Goal: Obtain resource: Download file/media

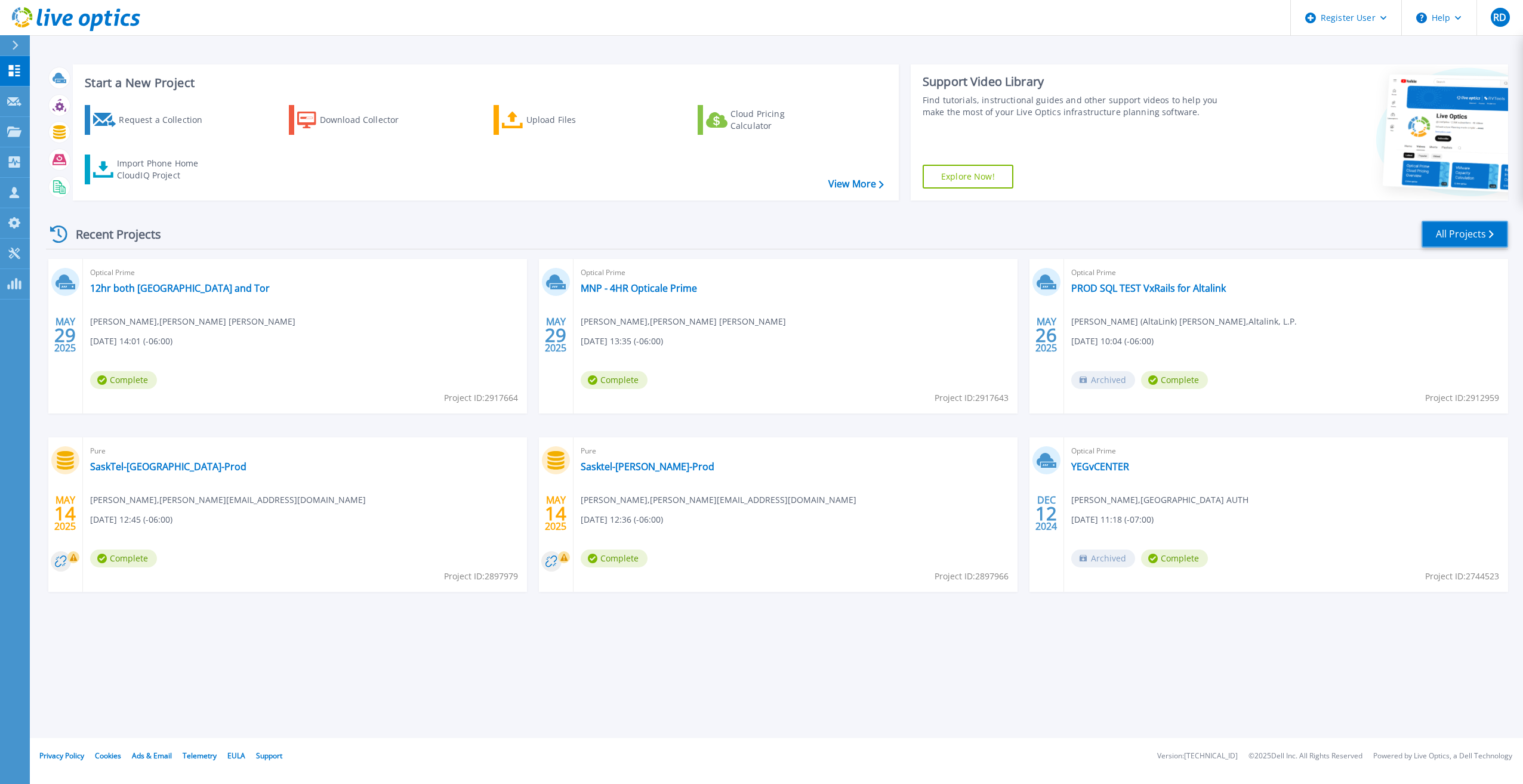
click at [1455, 239] on link "All Projects" at bounding box center [1465, 234] width 87 height 27
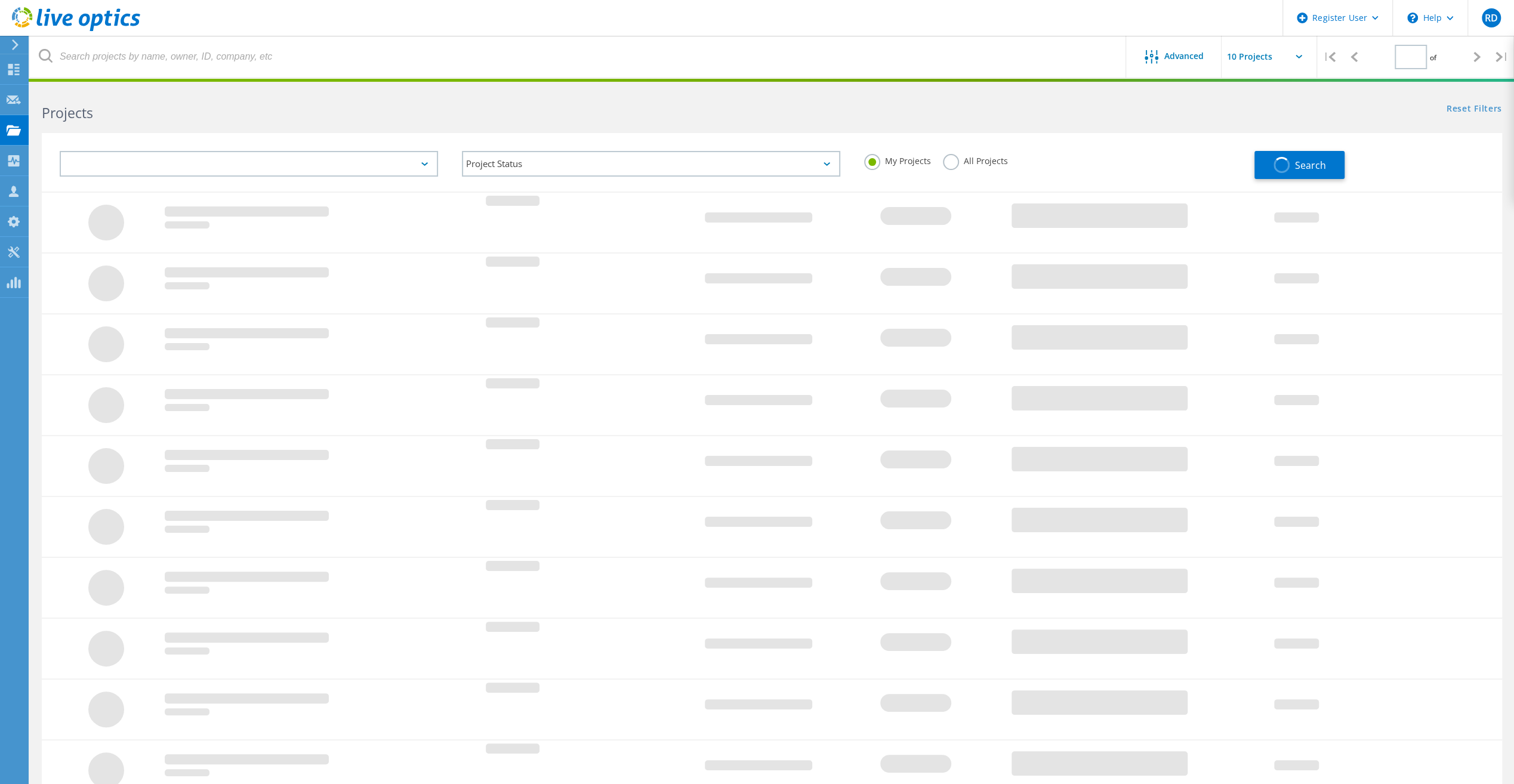
type input "1"
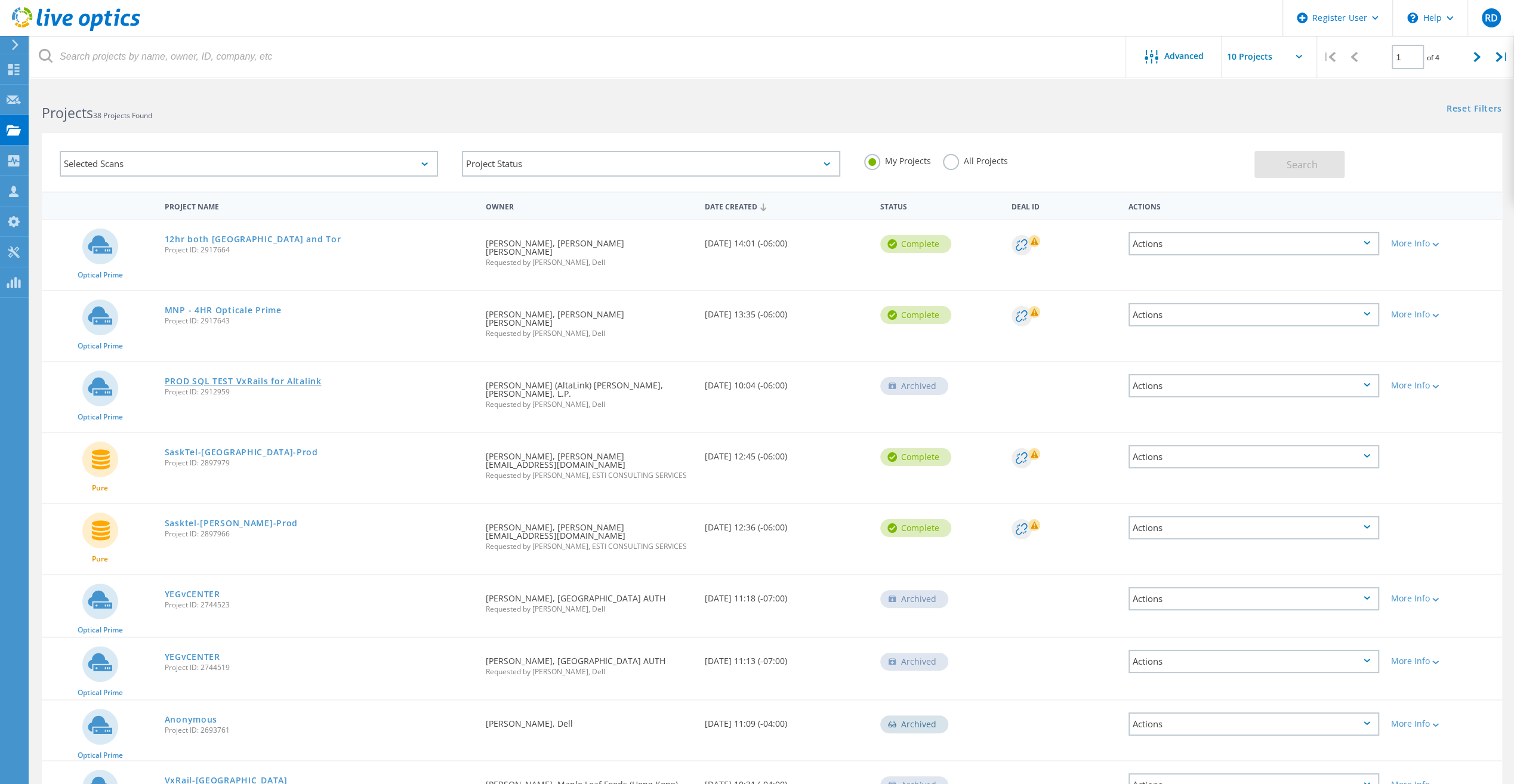
click at [250, 377] on link "PROD SQL TEST VxRails for Altalink" at bounding box center [243, 381] width 157 height 8
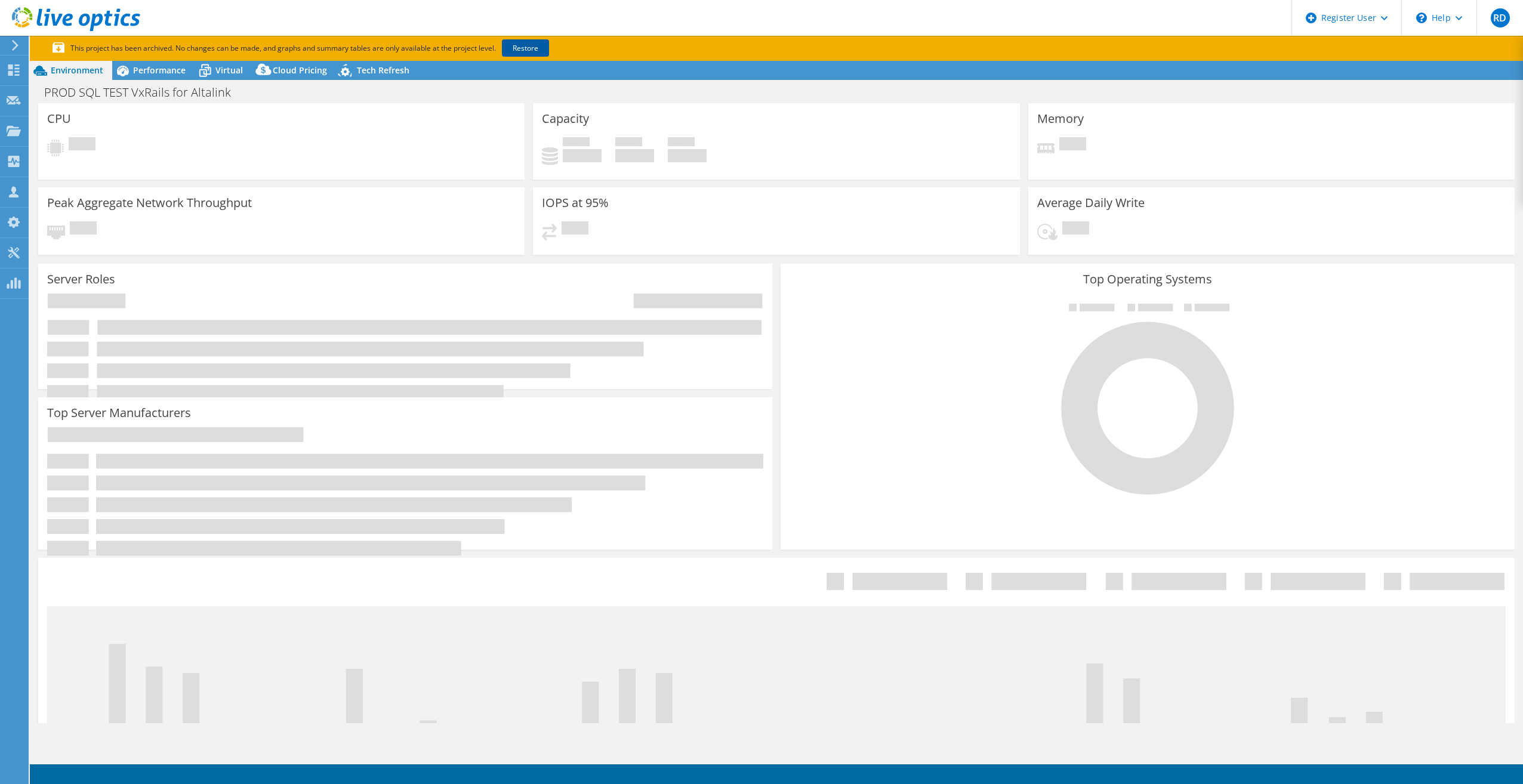
click at [515, 47] on link "Restore" at bounding box center [526, 48] width 47 height 17
click at [175, 69] on span "Performance" at bounding box center [159, 70] width 52 height 11
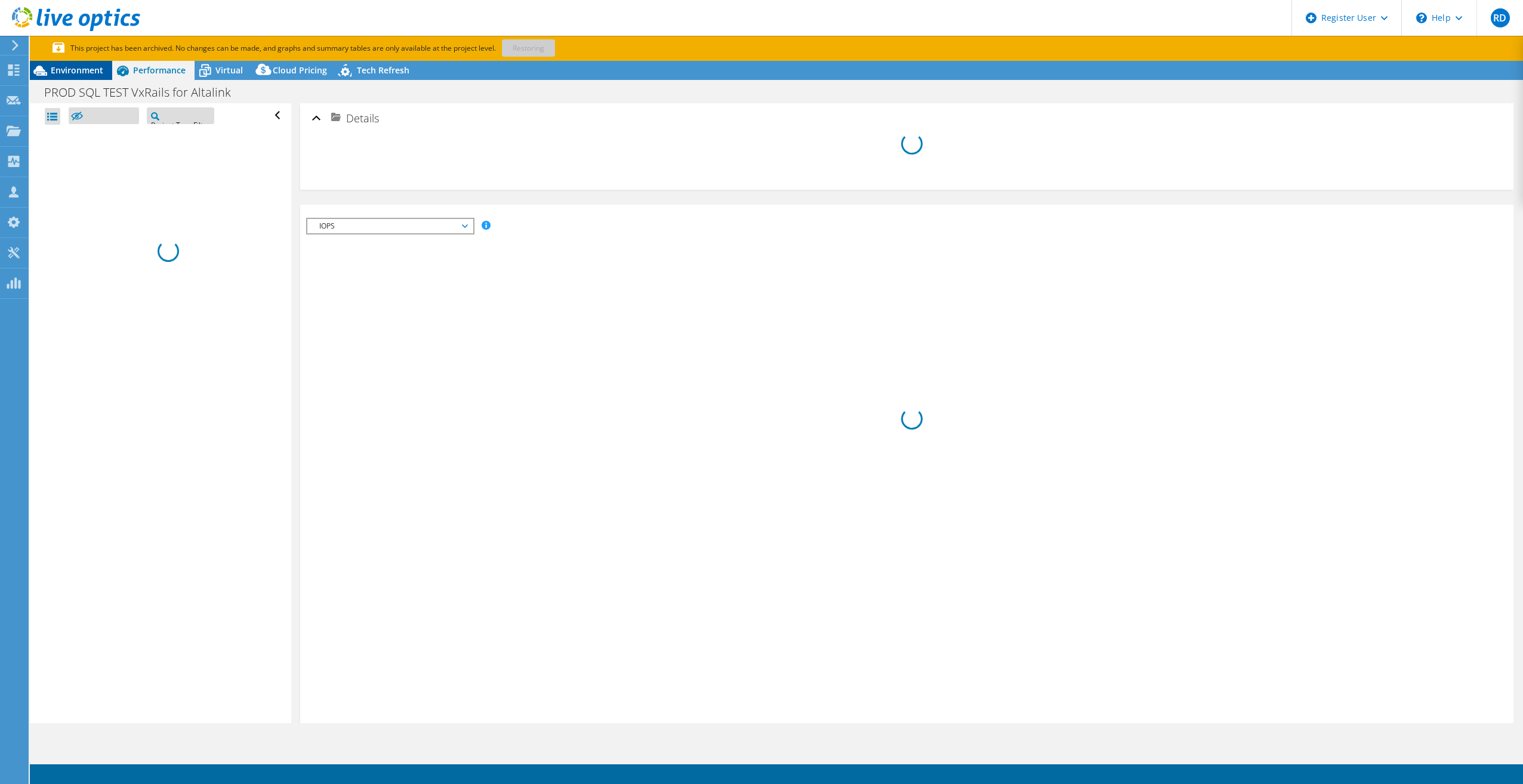
click at [74, 73] on span "Environment" at bounding box center [77, 70] width 52 height 11
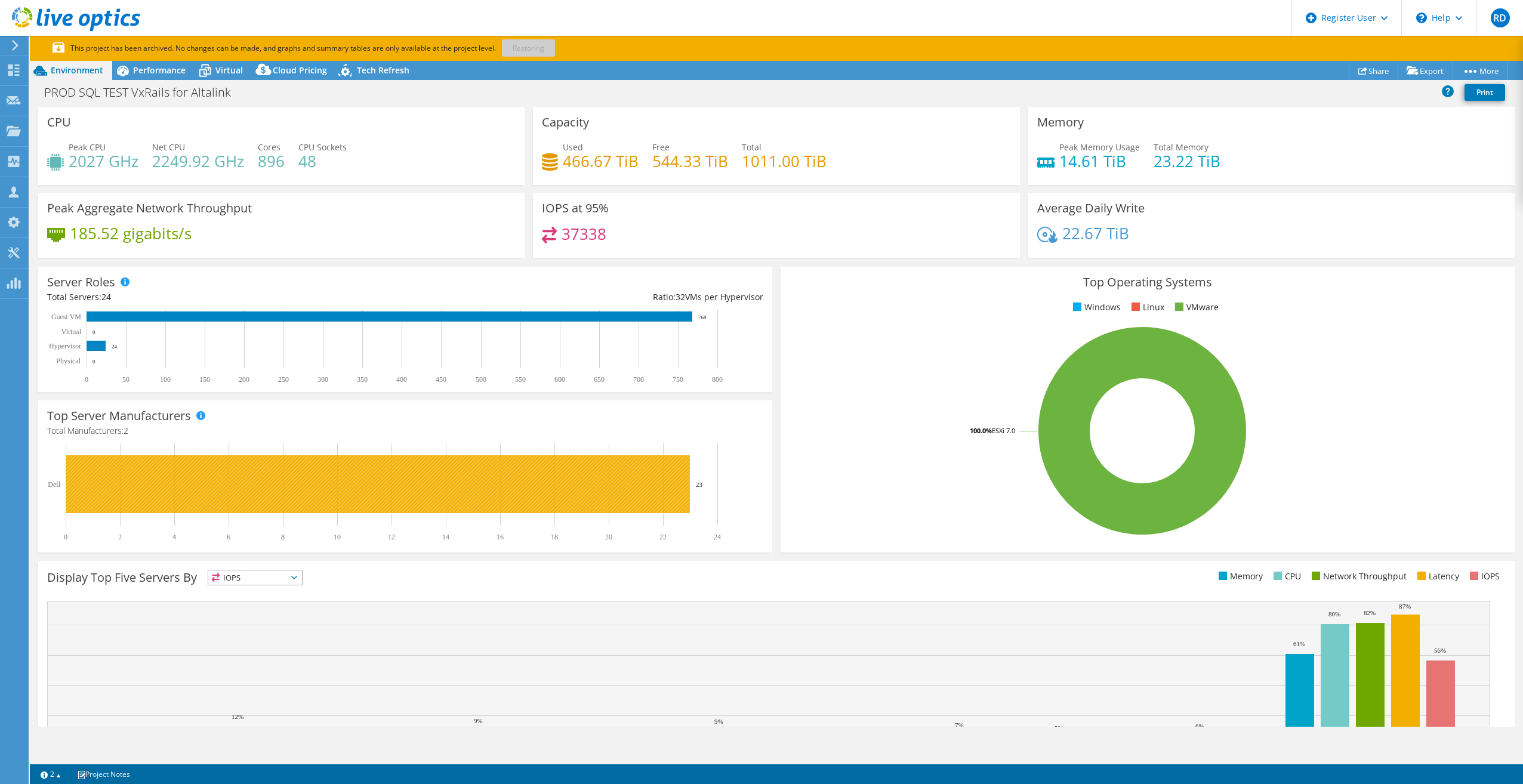
click at [137, 471] on rect at bounding box center [378, 484] width 624 height 58
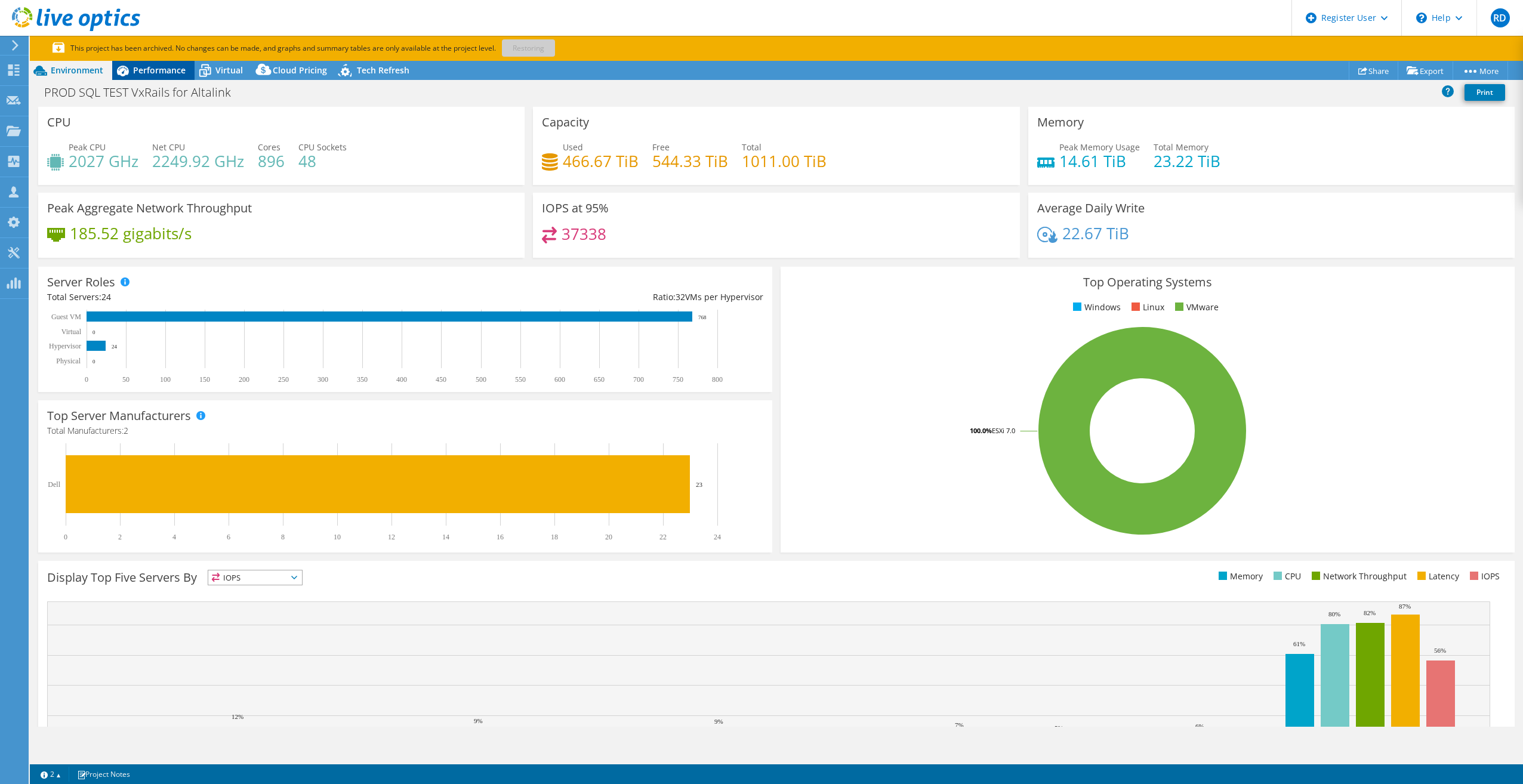
click at [152, 72] on span "Performance" at bounding box center [159, 70] width 52 height 11
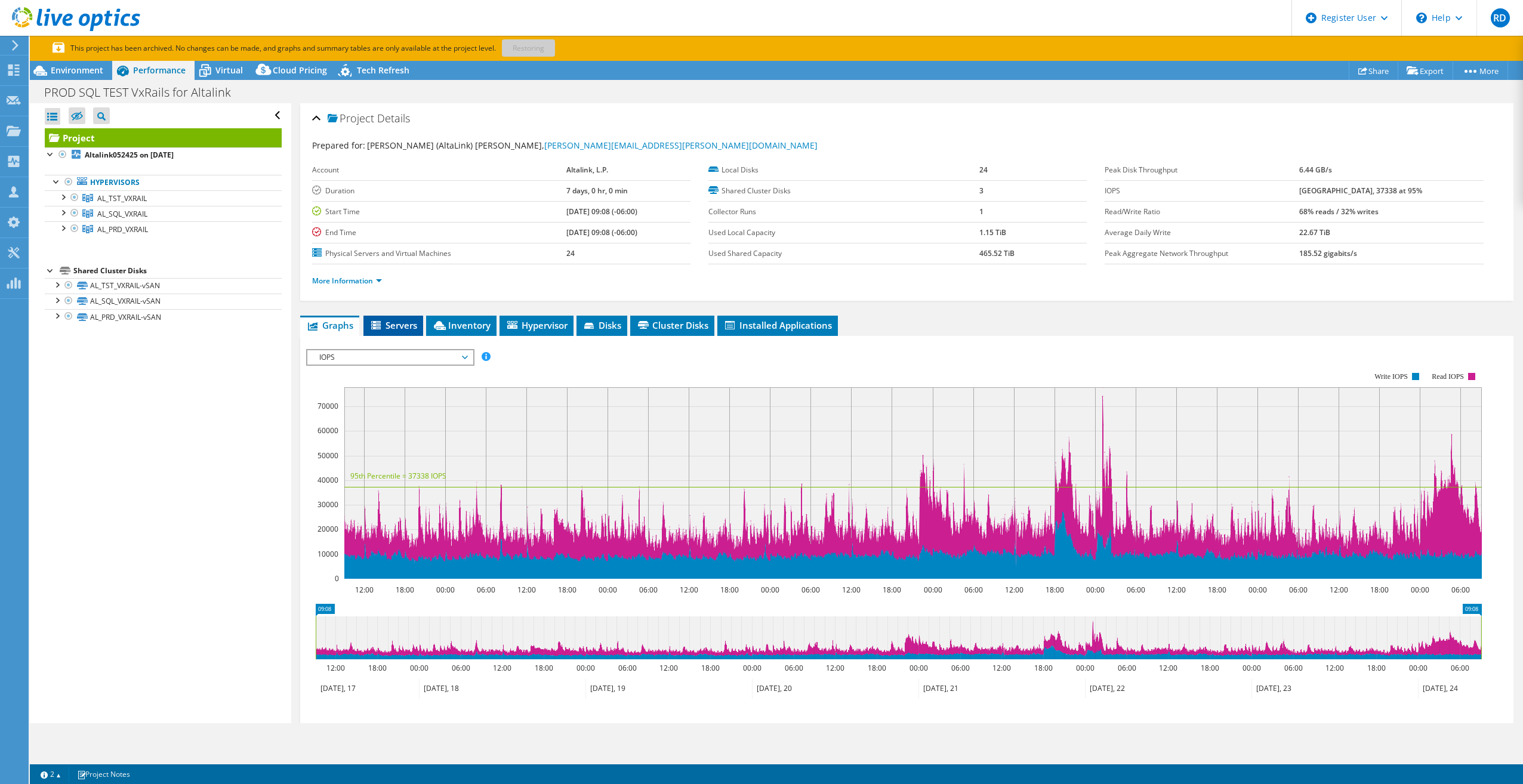
click at [389, 322] on span "Servers" at bounding box center [393, 325] width 48 height 12
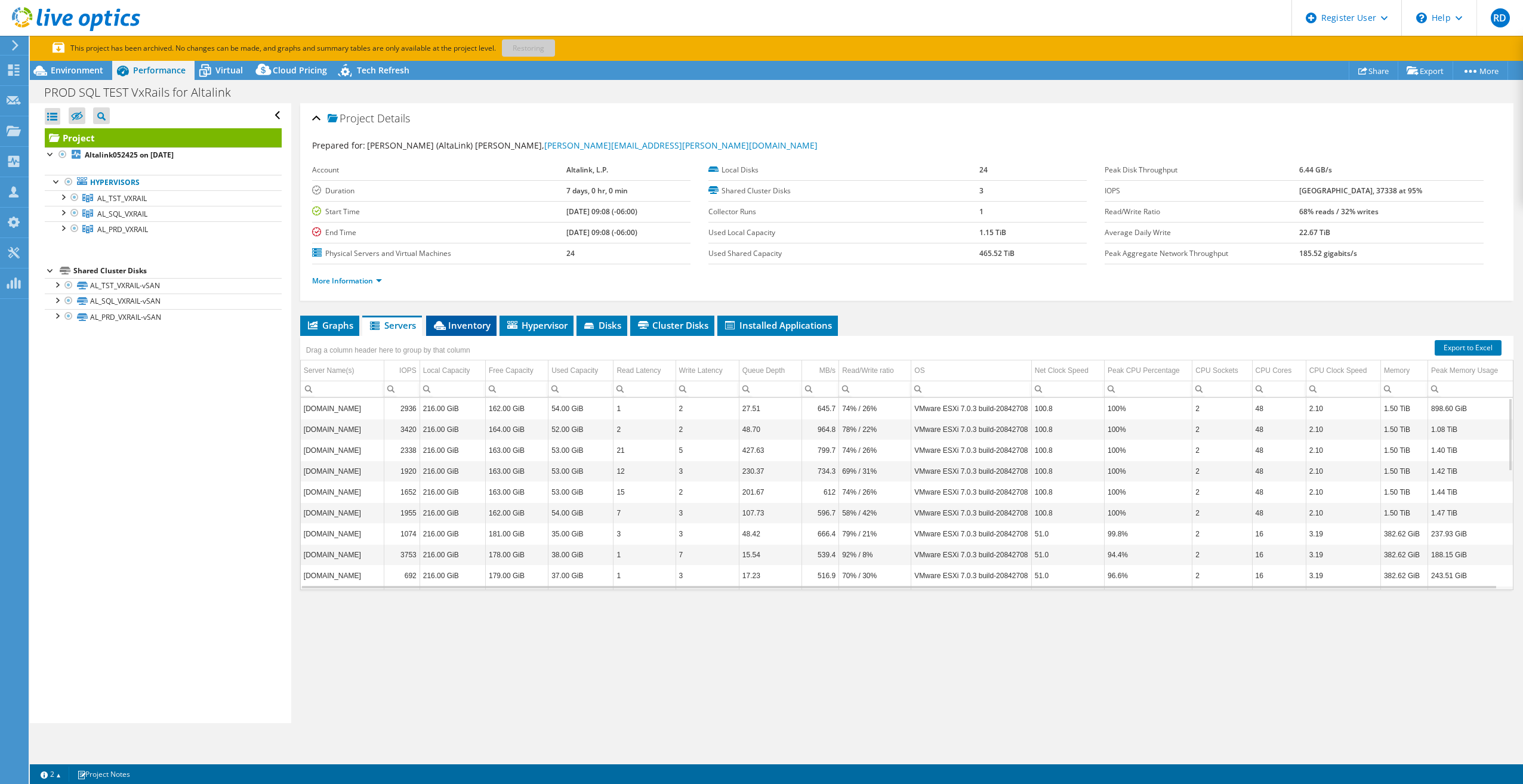
click at [460, 324] on span "Inventory" at bounding box center [461, 325] width 59 height 12
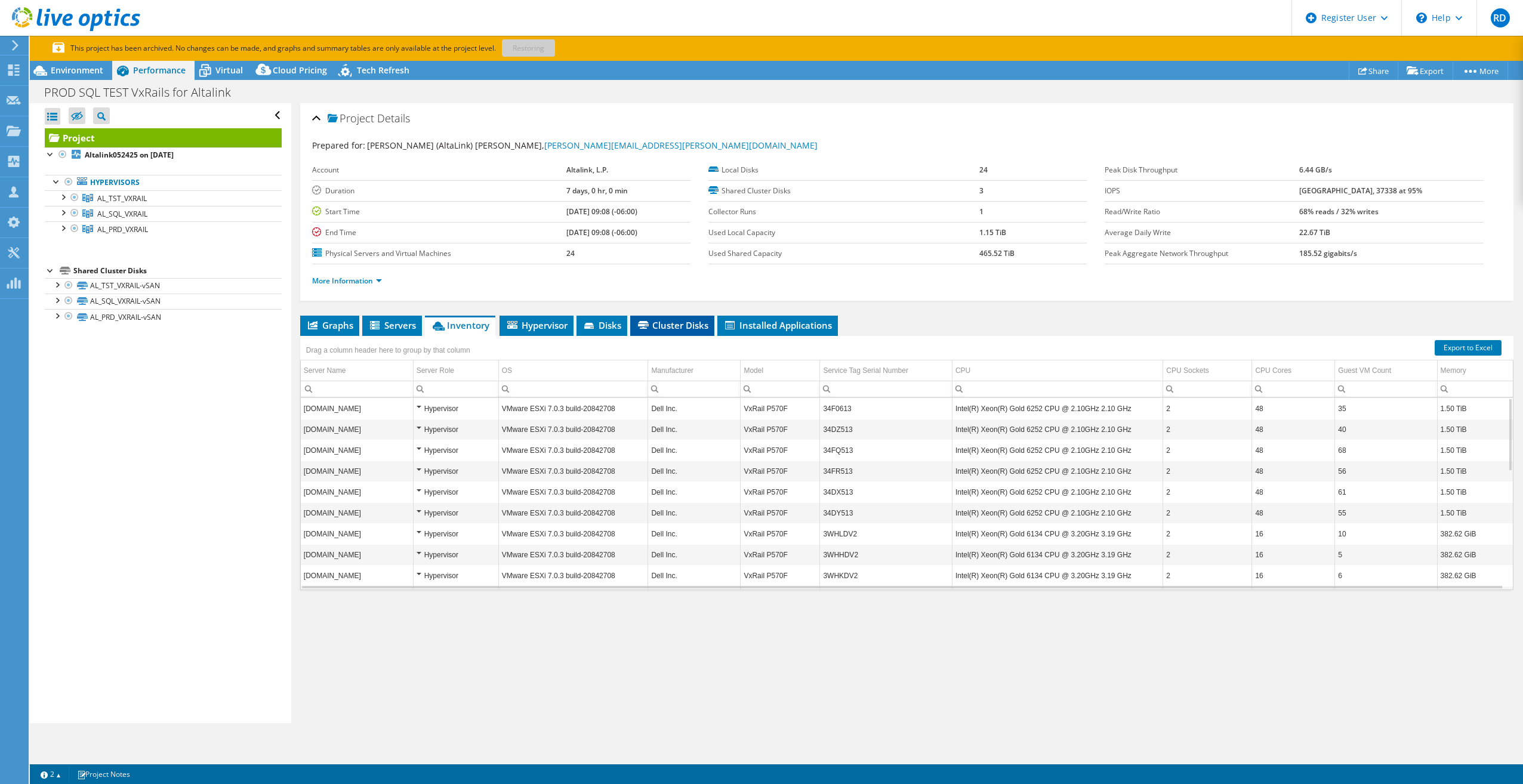
click at [661, 322] on span "Cluster Disks" at bounding box center [672, 325] width 72 height 12
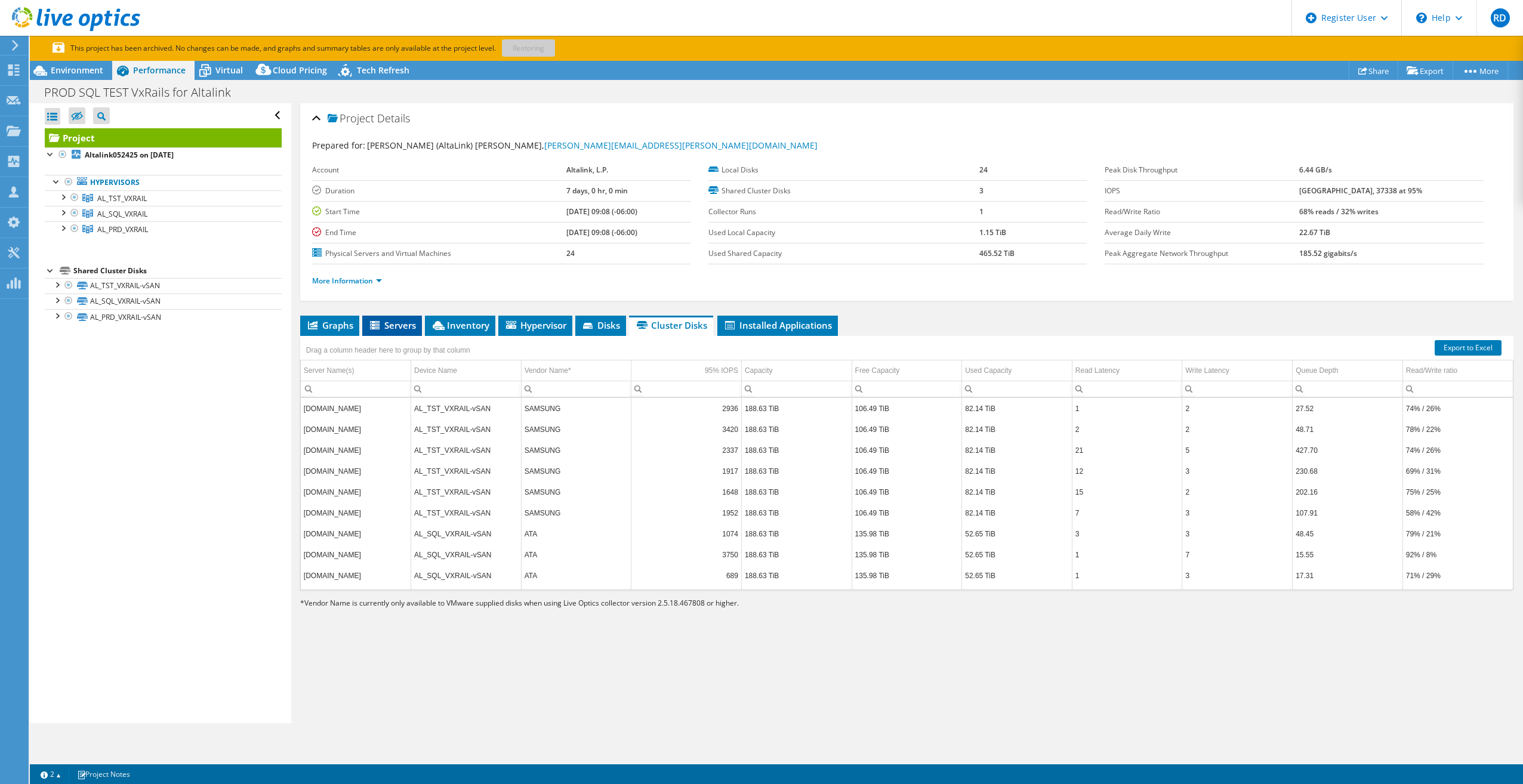
click at [401, 327] on span "Servers" at bounding box center [392, 325] width 48 height 12
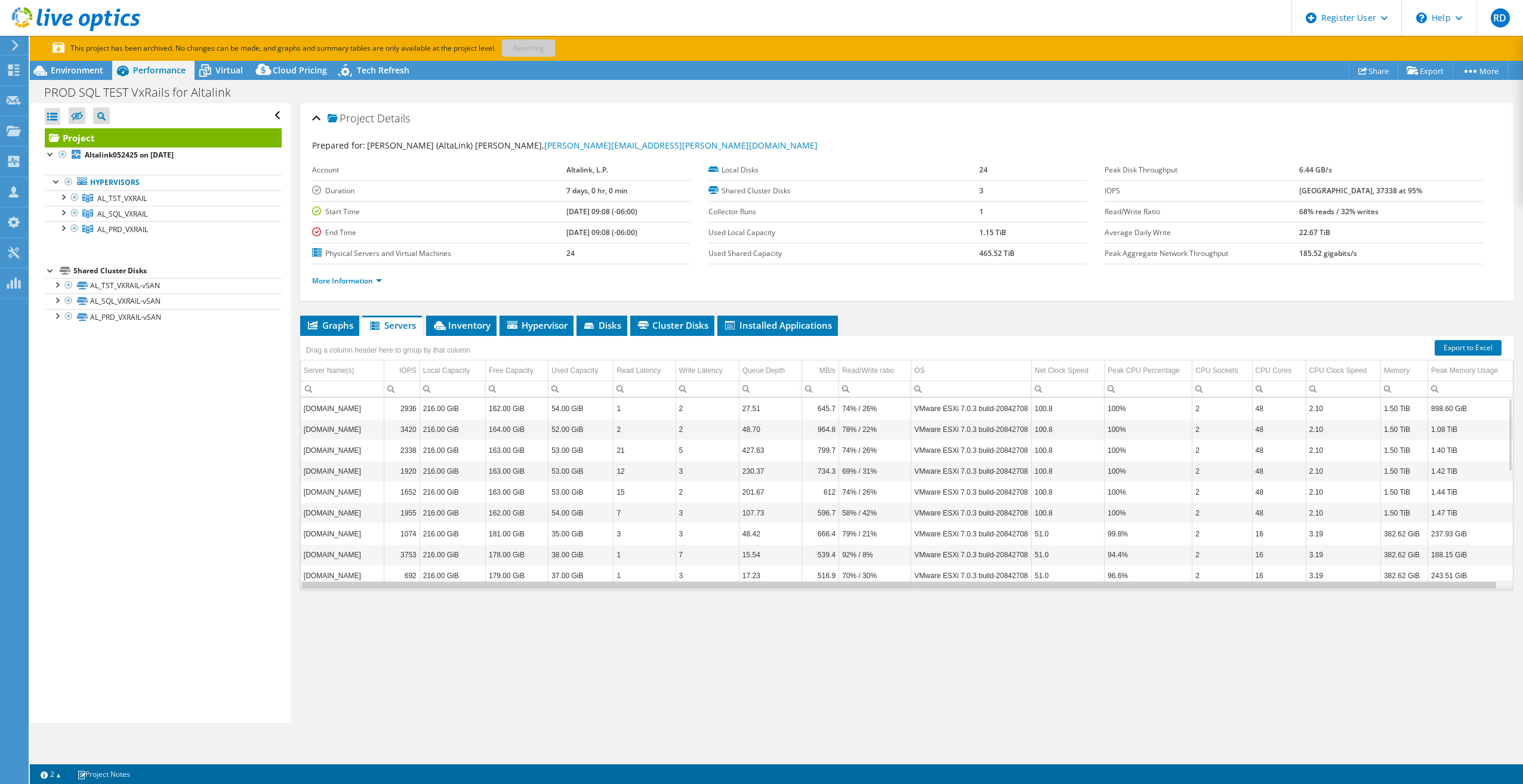
scroll to position [0, 6]
drag, startPoint x: 1085, startPoint y: 584, endPoint x: 1240, endPoint y: 586, distance: 155.0
click at [1240, 586] on body "RD Dell User Richard Domonkos Rick.Domonkos@dell.com Dell My Profile Log Out \n…" at bounding box center [761, 392] width 1523 height 784
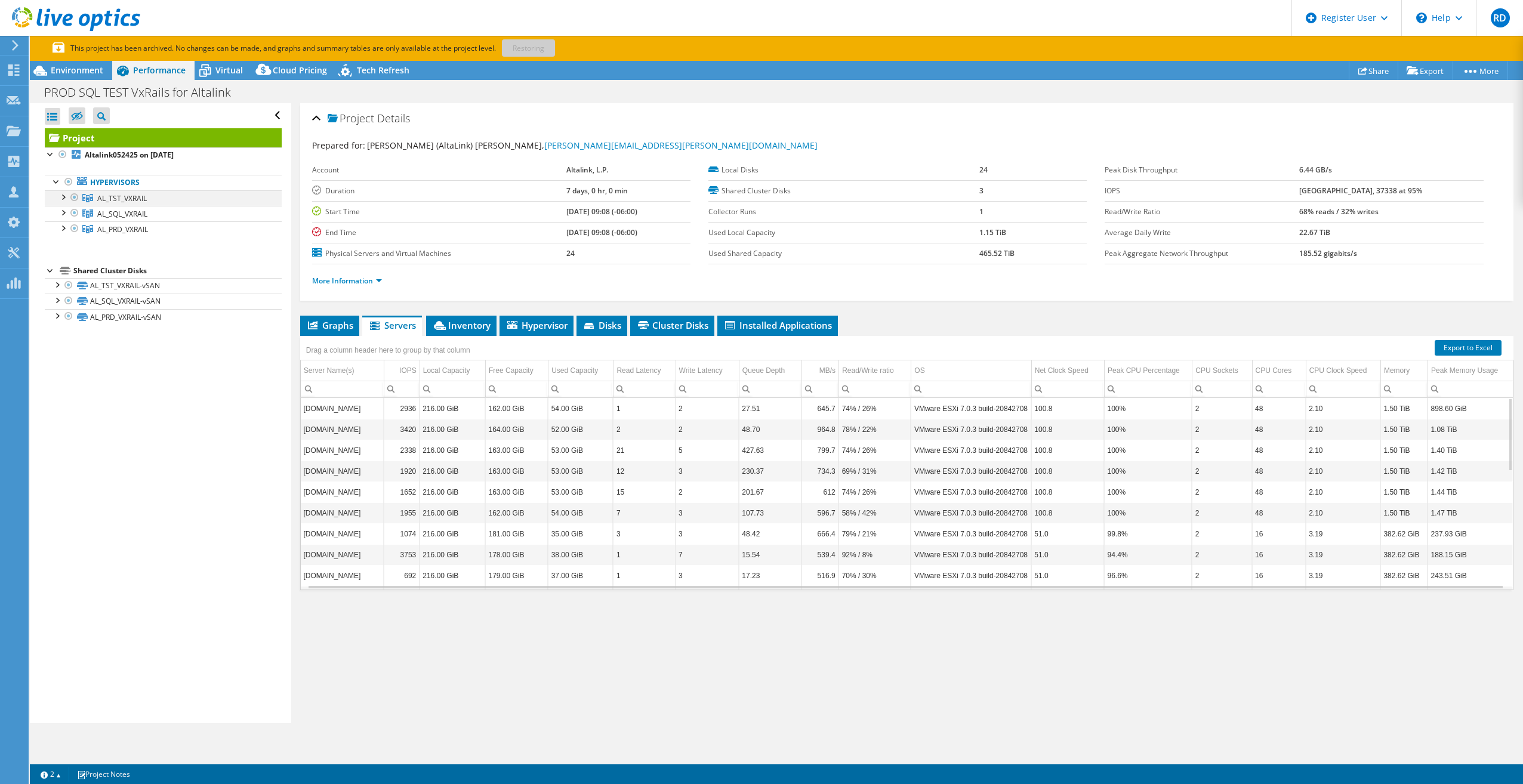
click at [66, 194] on div at bounding box center [62, 196] width 12 height 12
click at [118, 196] on span "AL_TST_VXRAIL" at bounding box center [122, 199] width 50 height 10
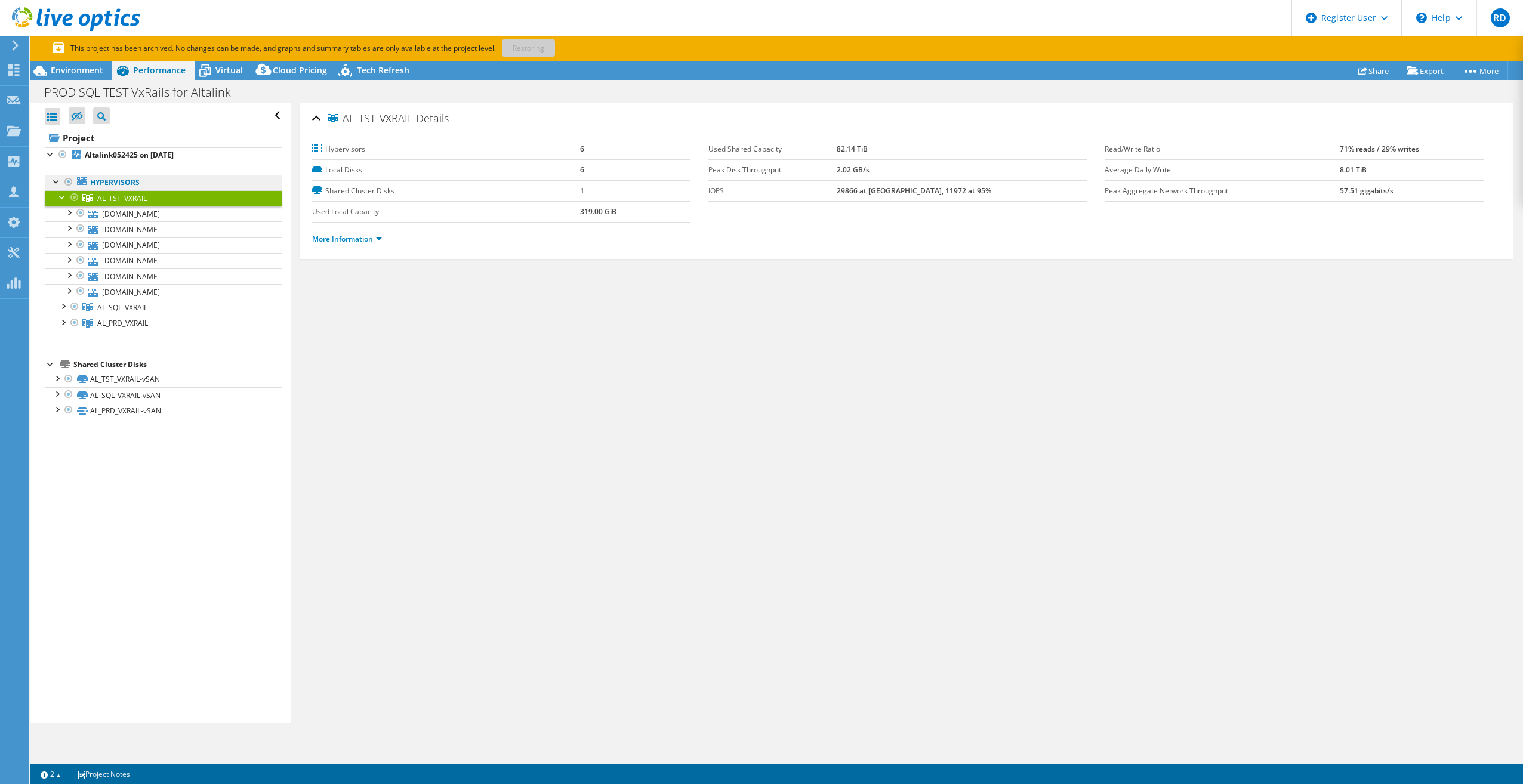
click at [120, 179] on link "Hypervisors" at bounding box center [163, 182] width 237 height 15
click at [144, 155] on b "Altalink052425 on [DATE]" at bounding box center [129, 155] width 89 height 10
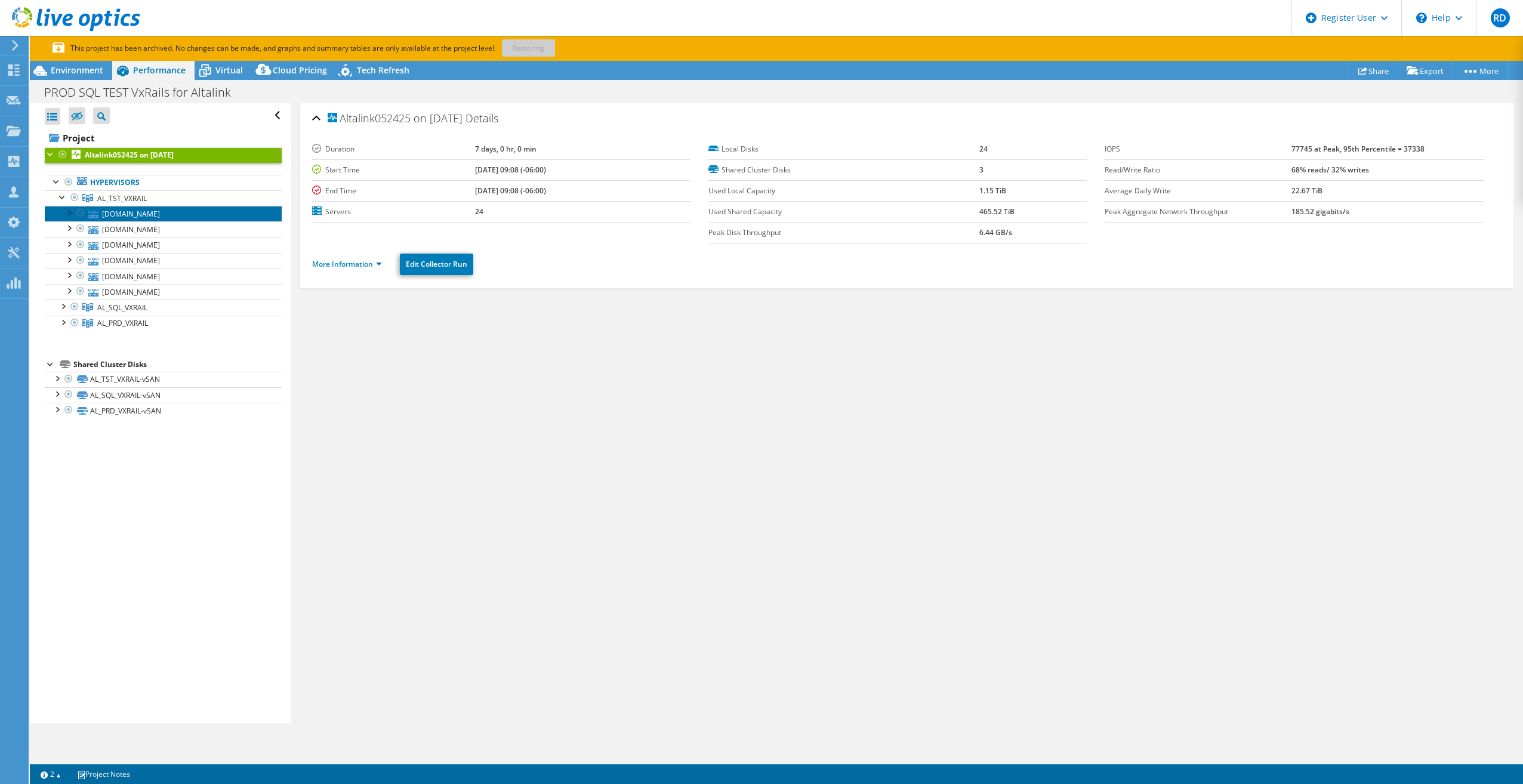
click at [127, 217] on link "[DOMAIN_NAME]" at bounding box center [163, 213] width 237 height 15
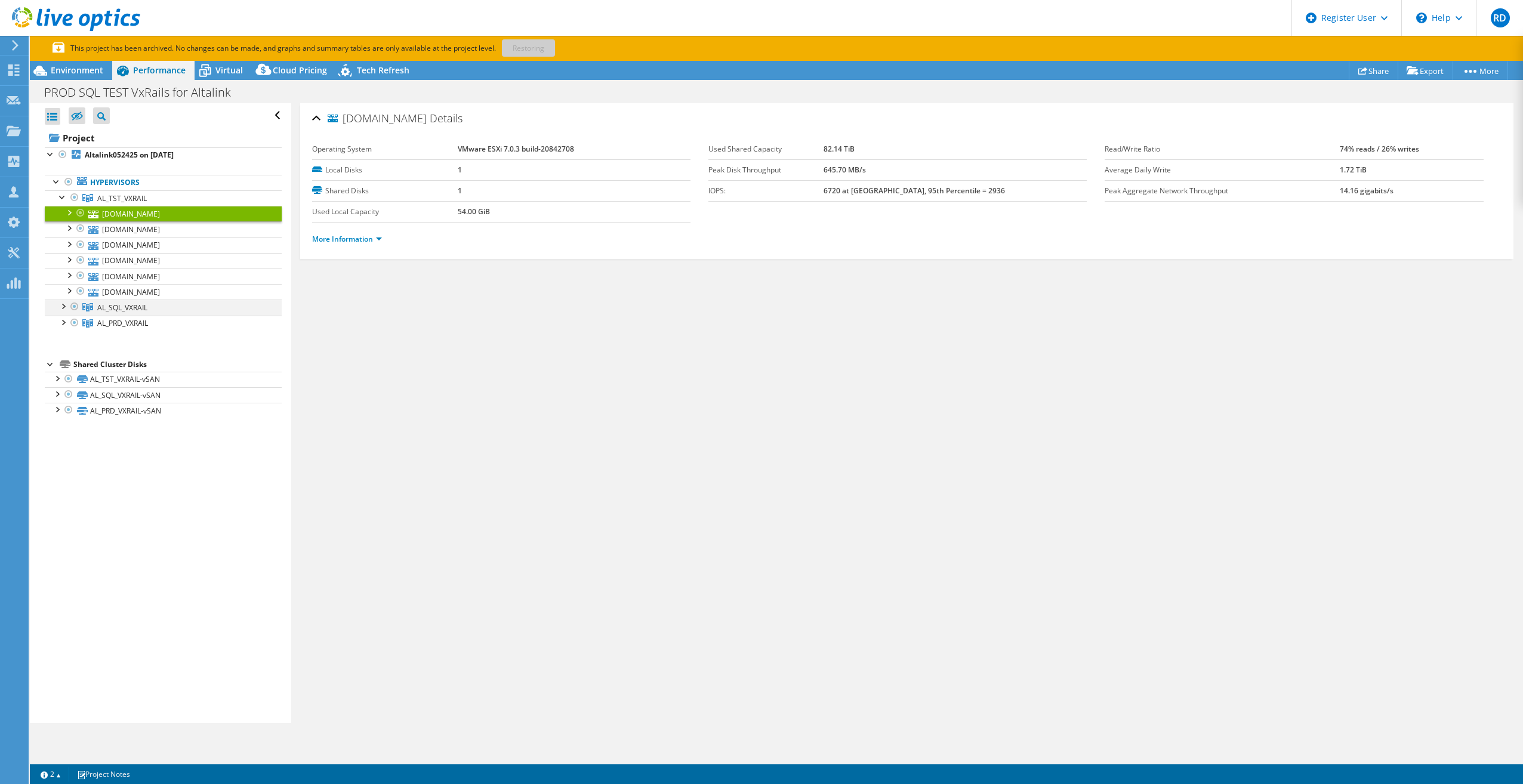
click at [62, 304] on div at bounding box center [62, 305] width 12 height 12
click at [66, 411] on div at bounding box center [62, 415] width 12 height 12
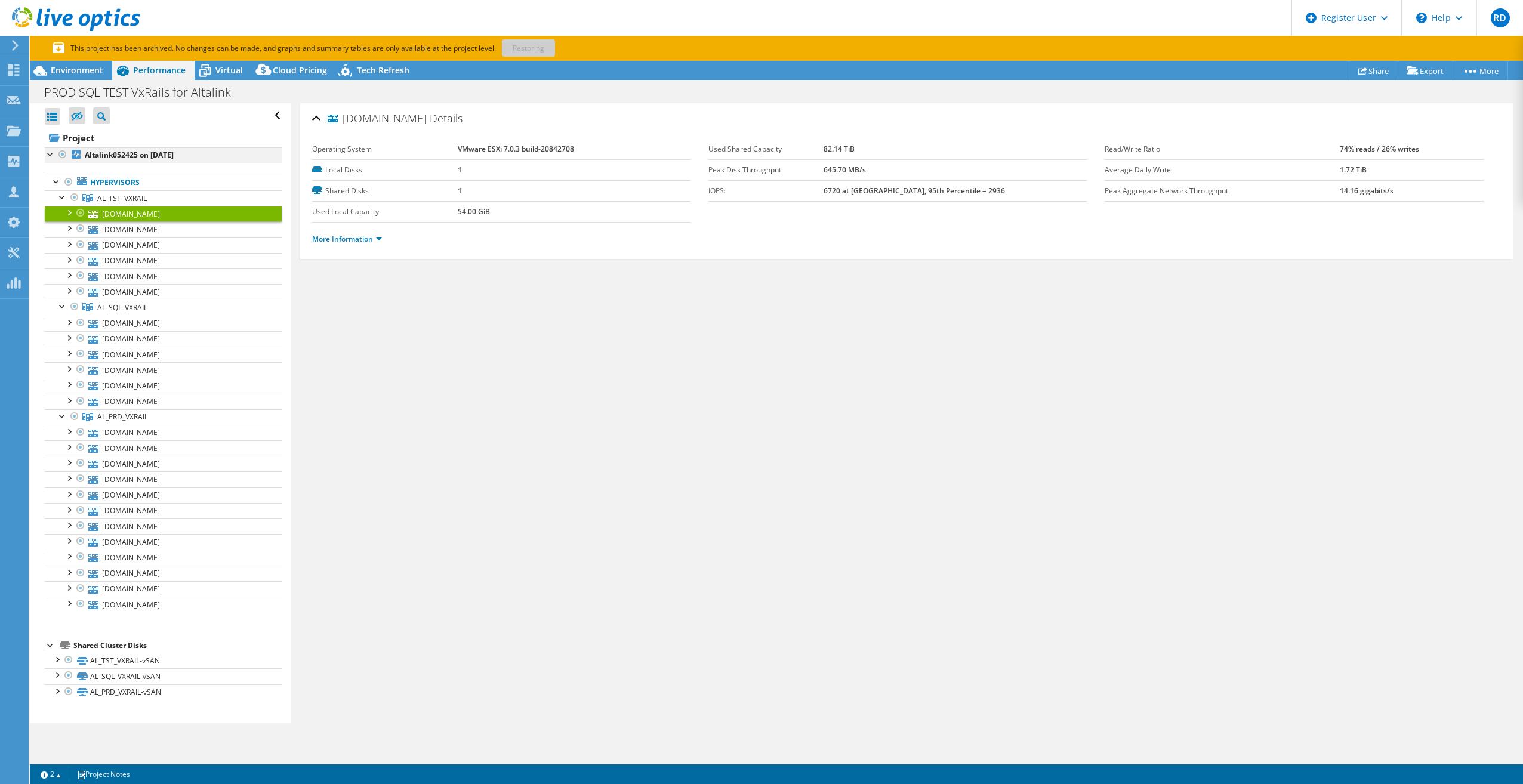
click at [49, 155] on div at bounding box center [50, 153] width 12 height 12
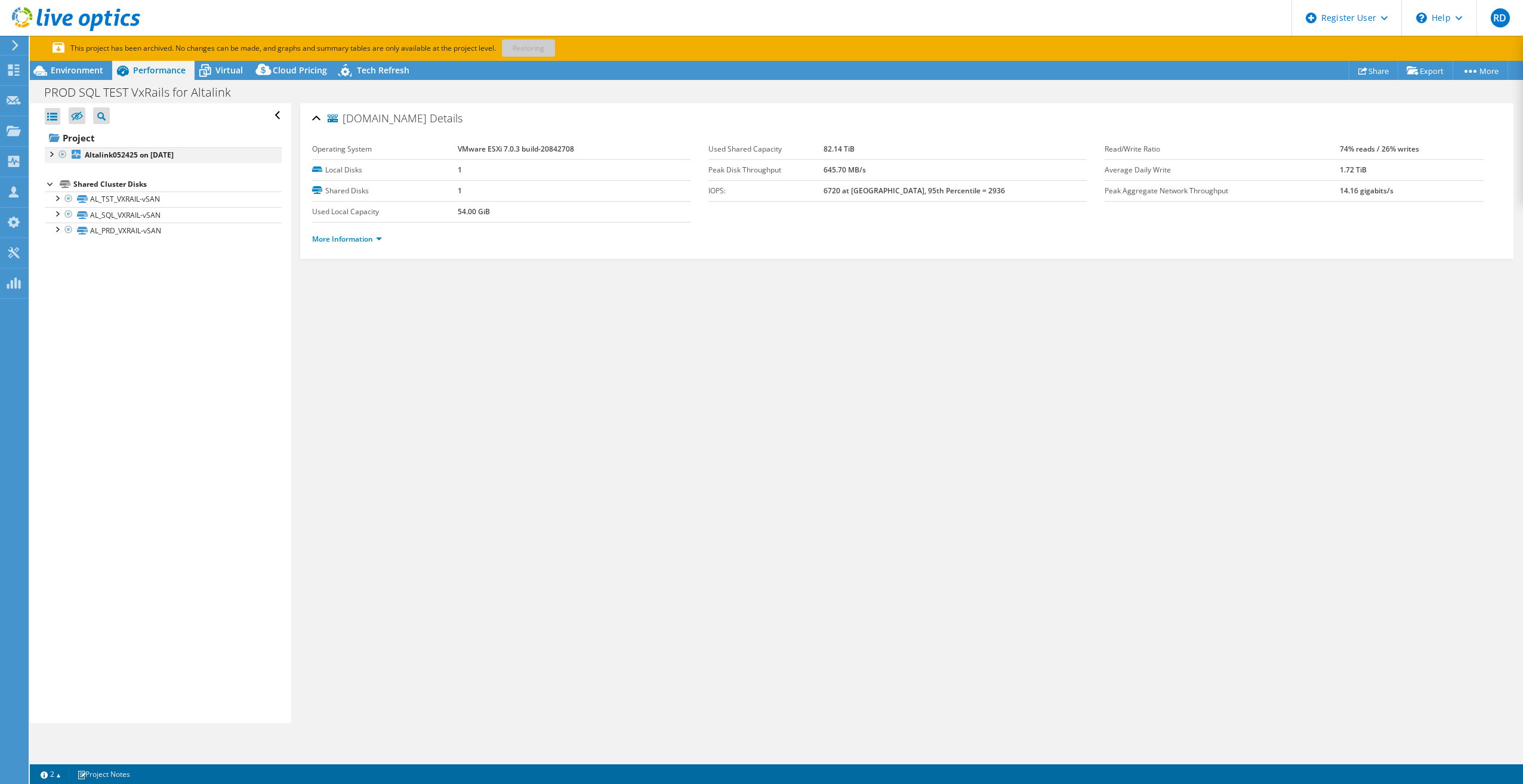
click at [50, 155] on div at bounding box center [50, 153] width 12 height 12
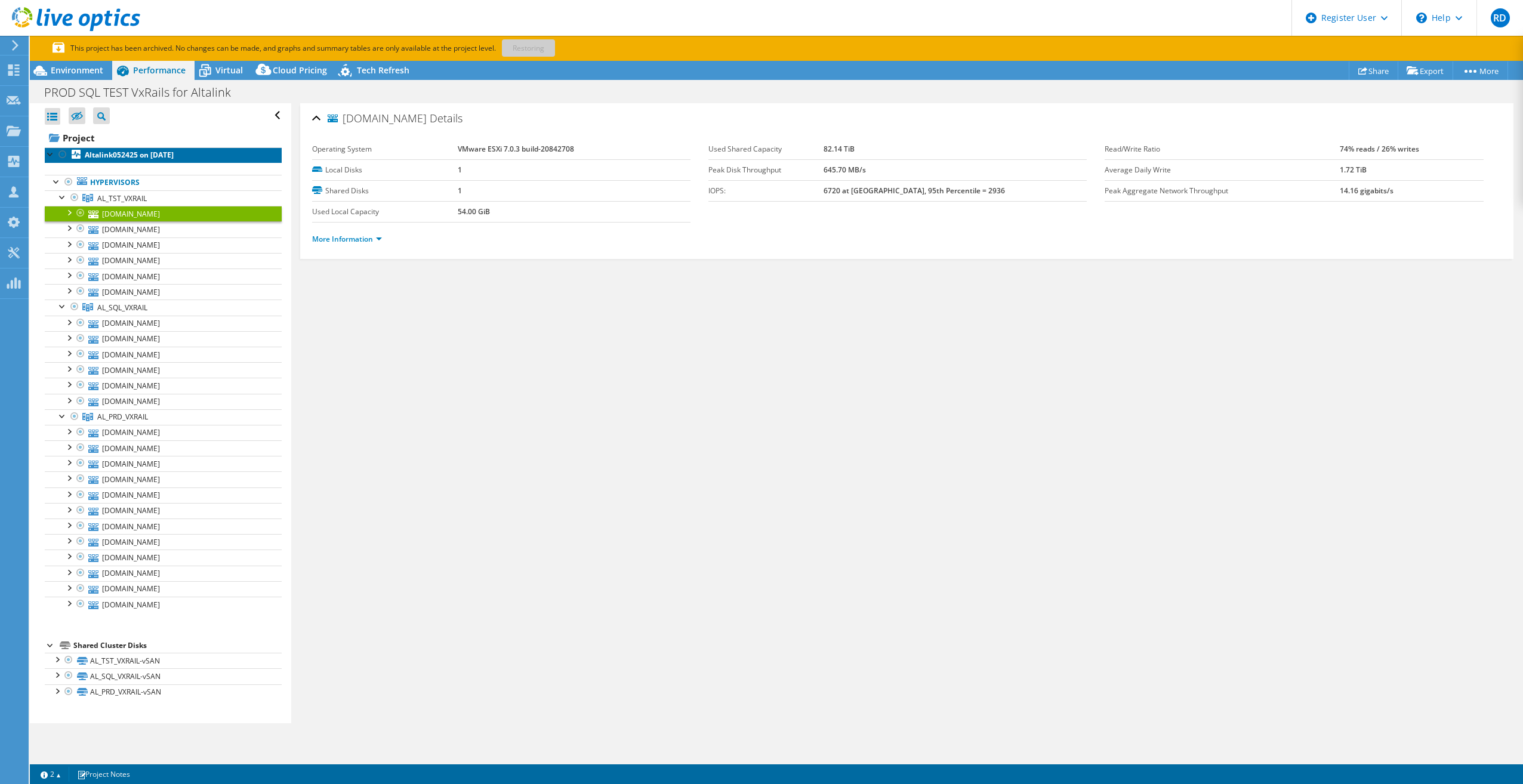
click at [113, 155] on b "Altalink052425 on [DATE]" at bounding box center [129, 155] width 89 height 10
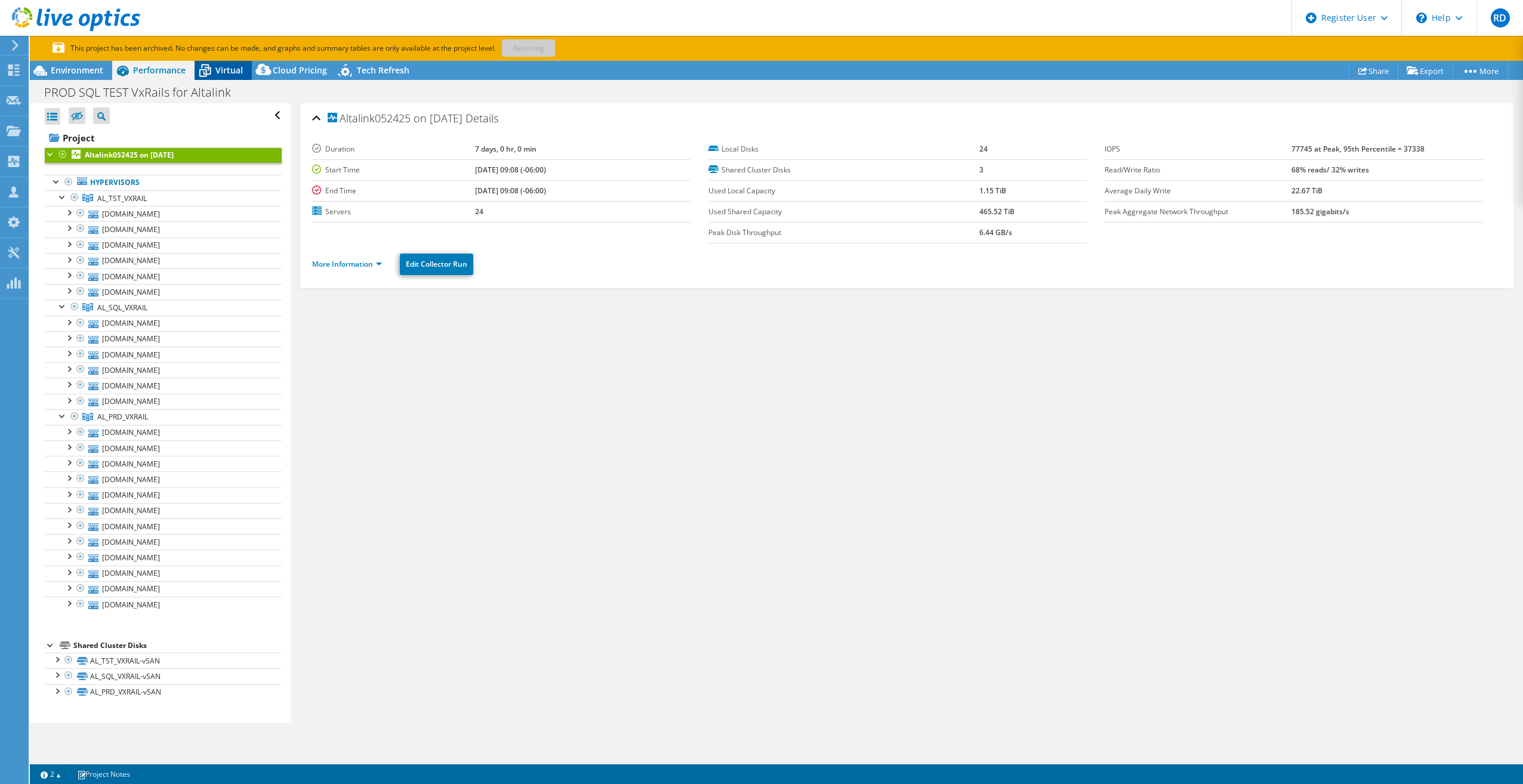
click at [229, 65] on span "Virtual" at bounding box center [229, 70] width 27 height 11
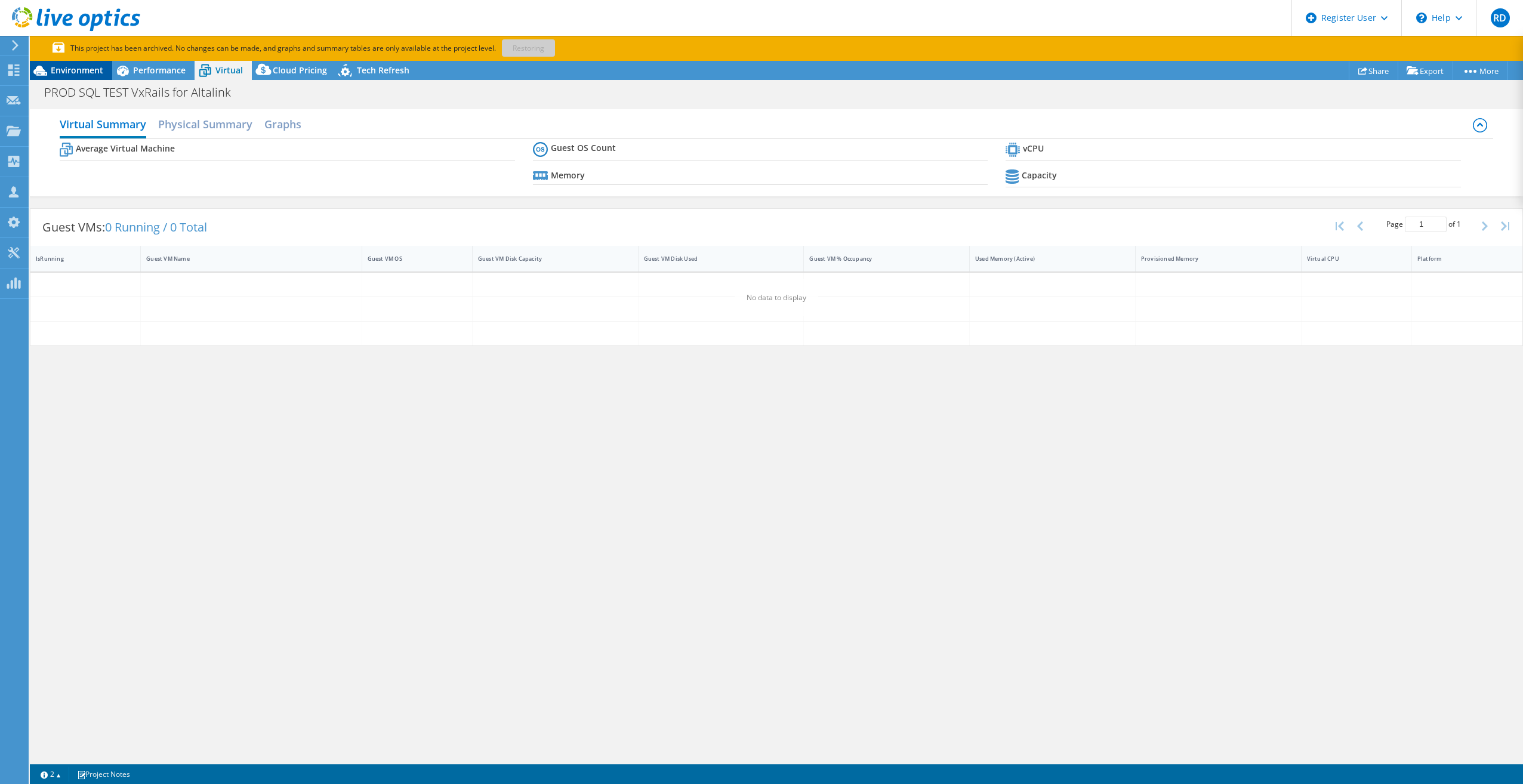
click at [85, 66] on span "Environment" at bounding box center [77, 70] width 52 height 11
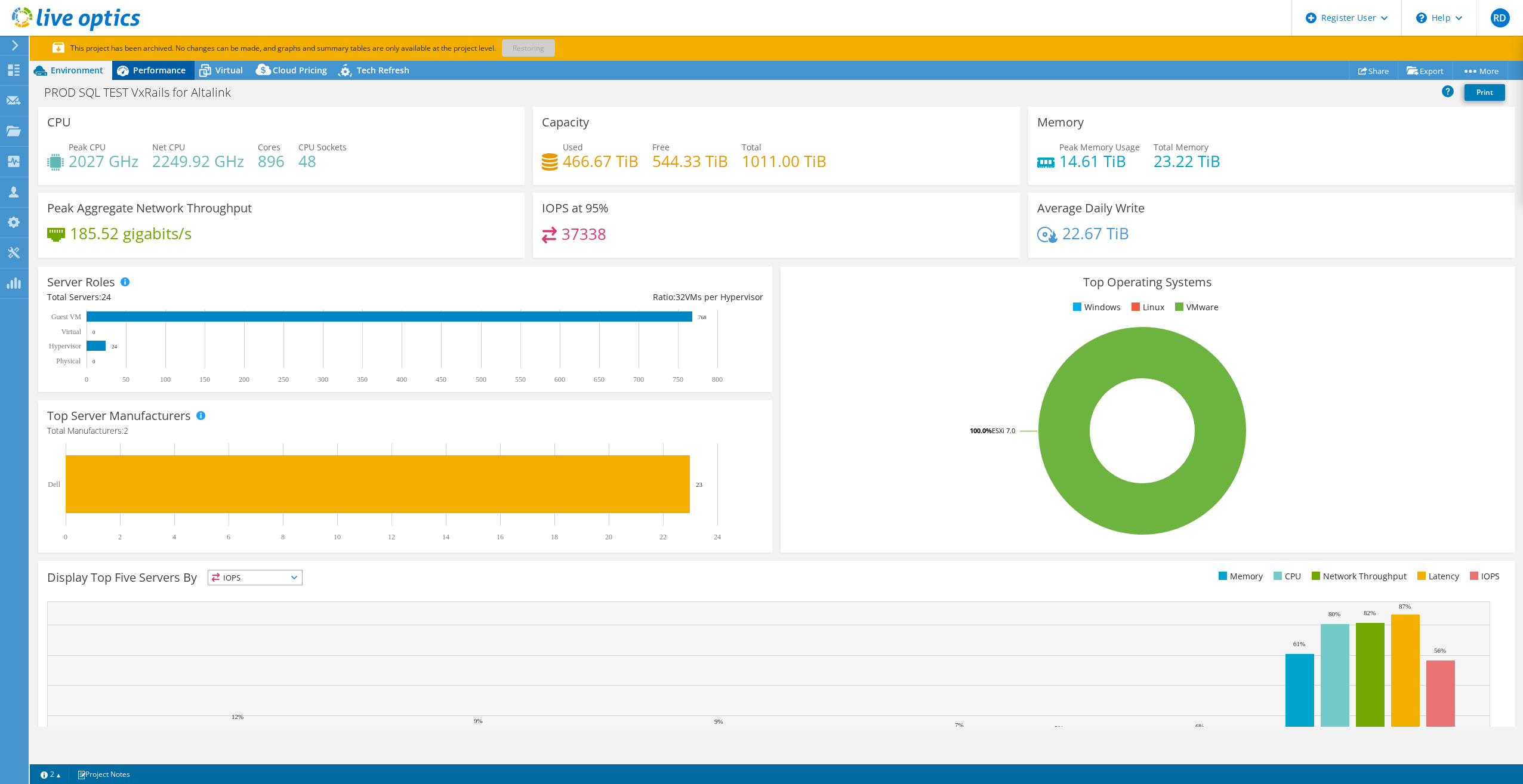
click at [164, 68] on span "Performance" at bounding box center [159, 70] width 52 height 11
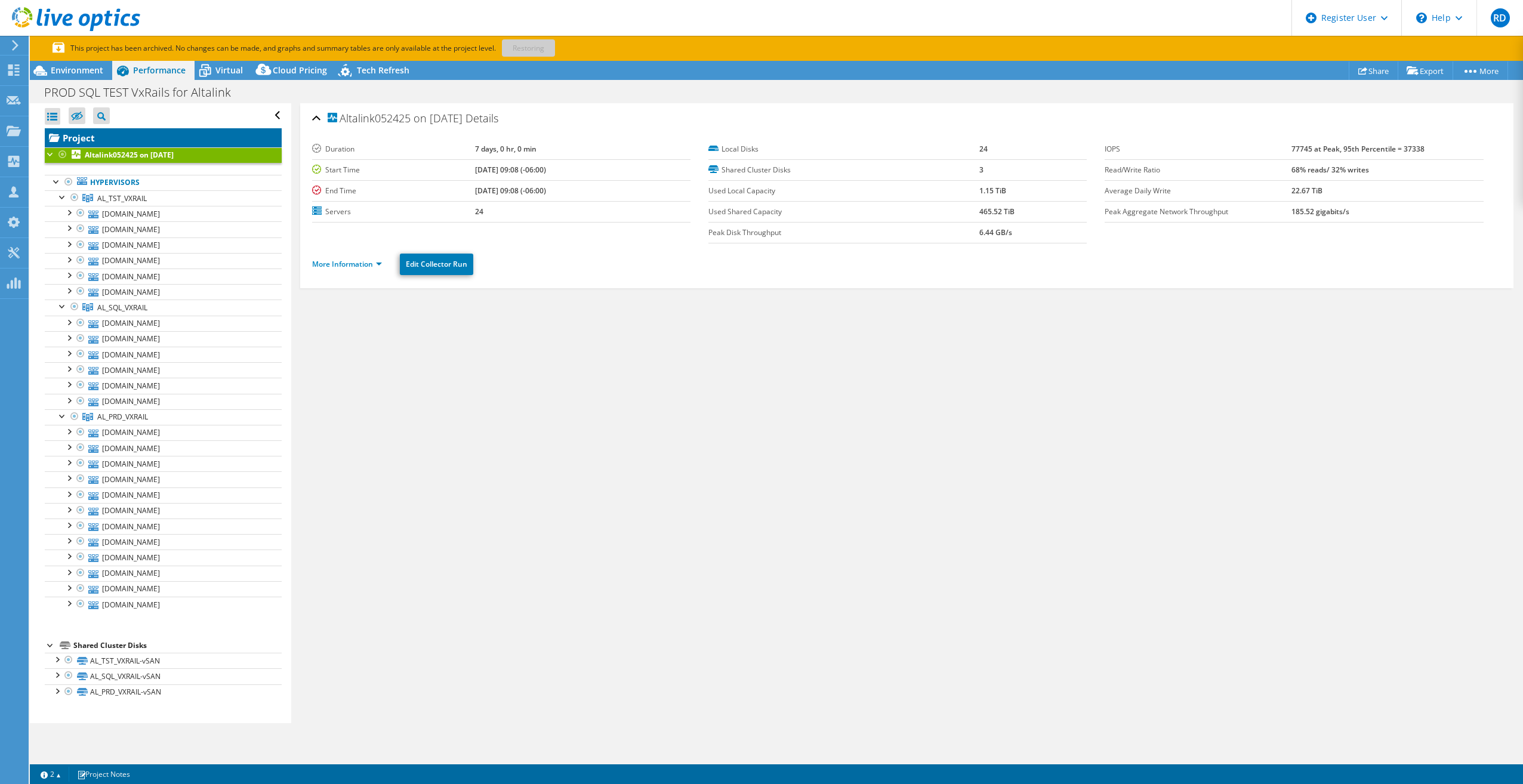
click at [67, 135] on link "Project" at bounding box center [163, 138] width 237 height 19
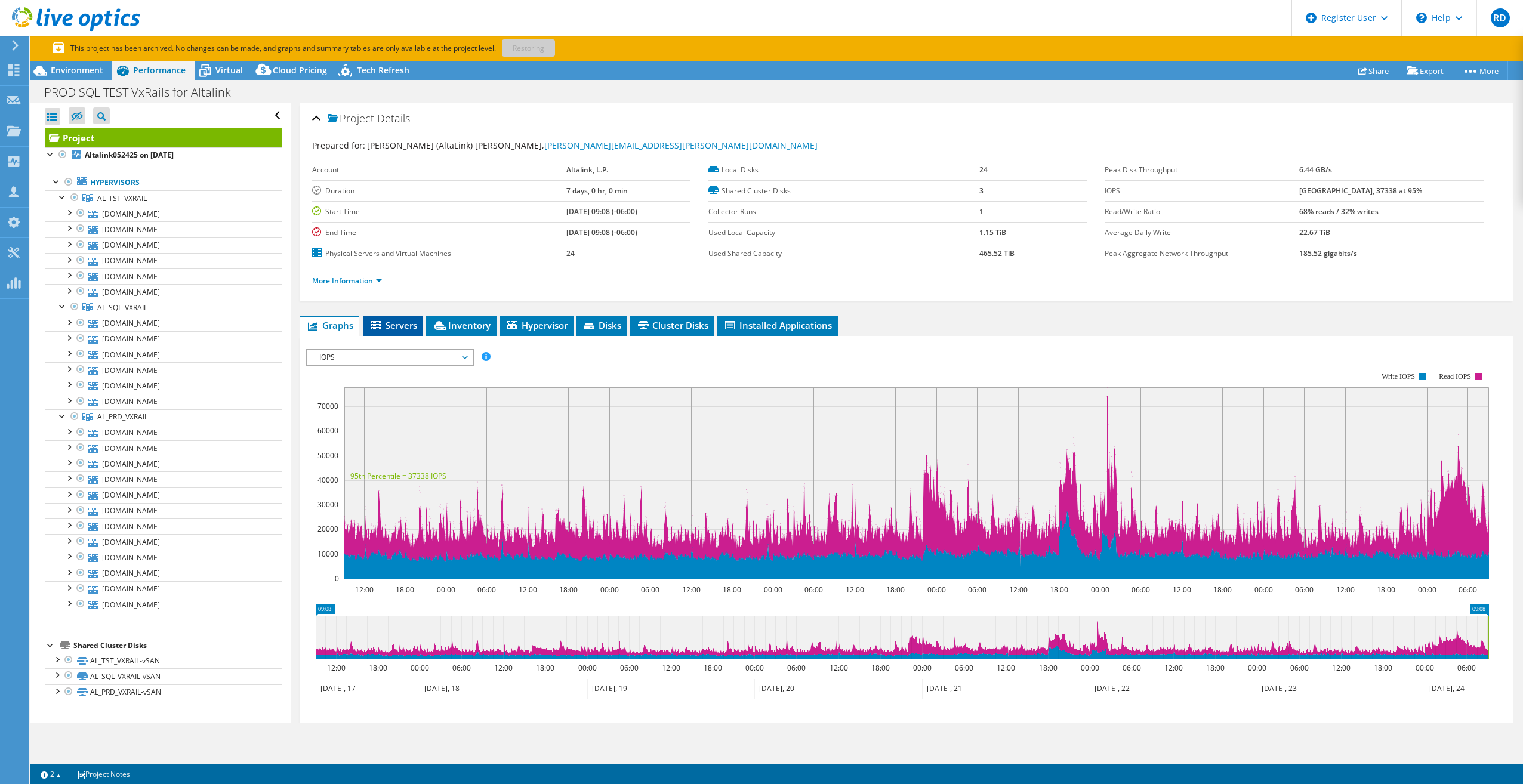
click at [412, 327] on span "Servers" at bounding box center [393, 325] width 48 height 12
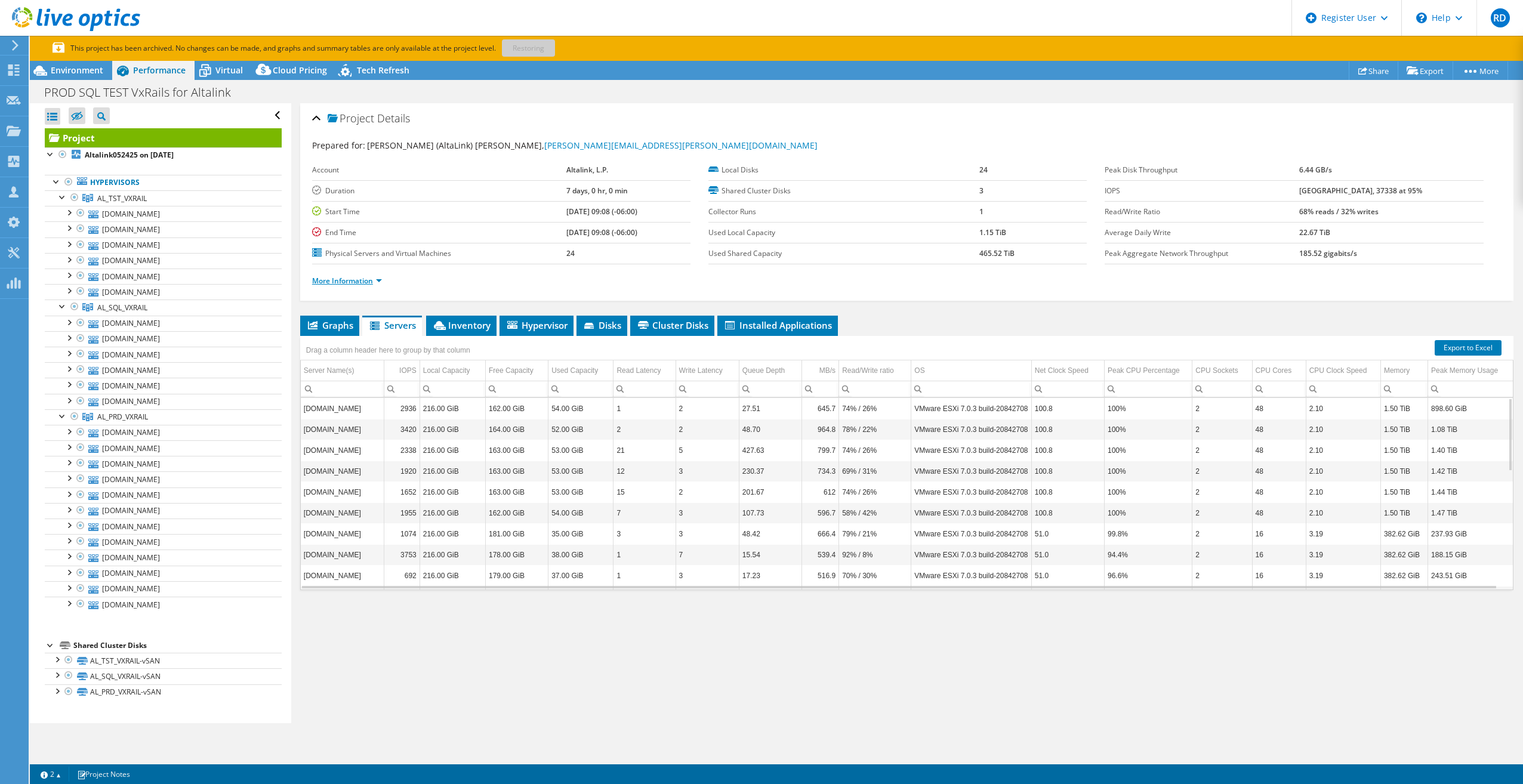
click at [364, 282] on link "More Information" at bounding box center [347, 281] width 70 height 10
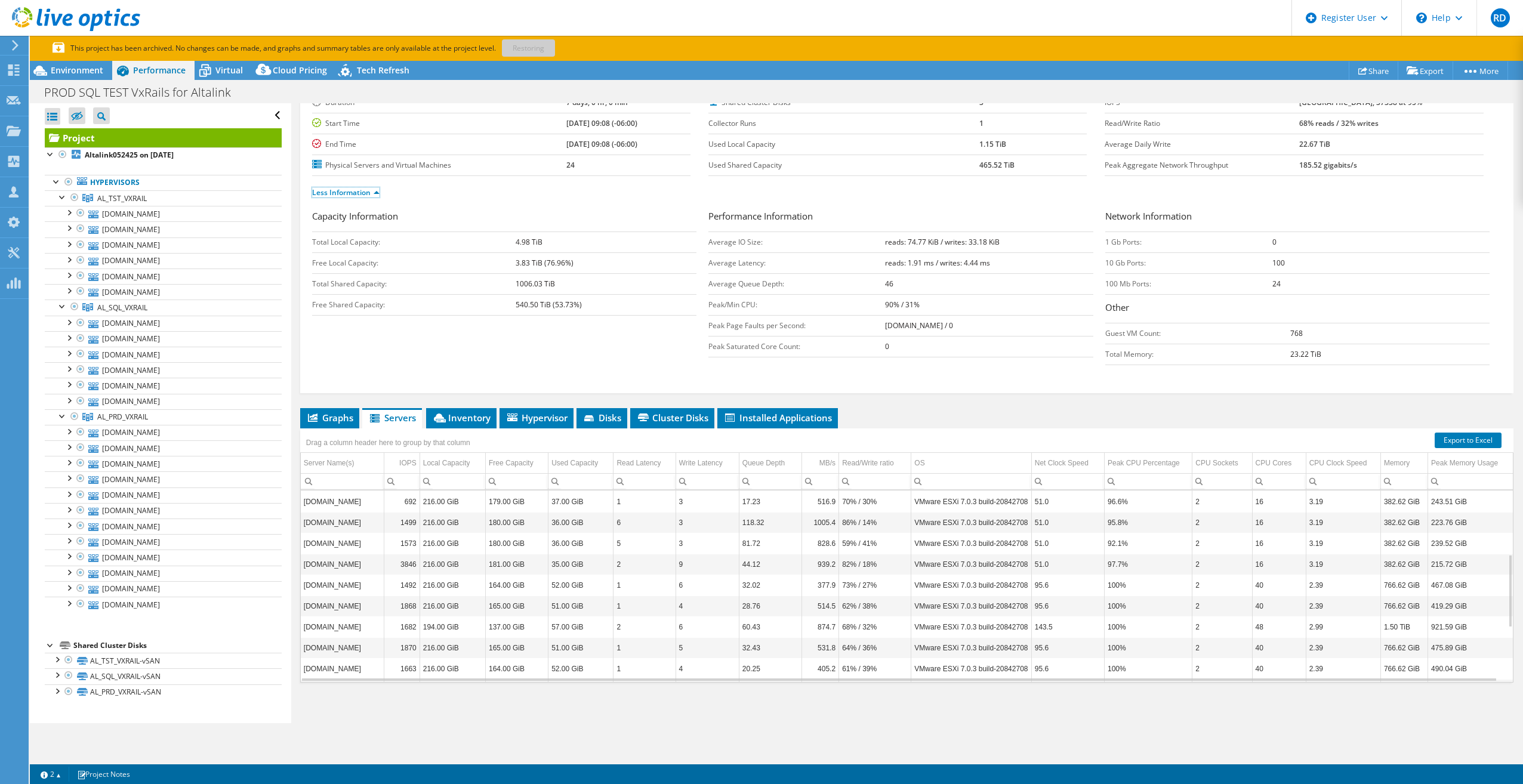
scroll to position [89, 0]
click at [459, 411] on span "Inventory" at bounding box center [461, 417] width 59 height 12
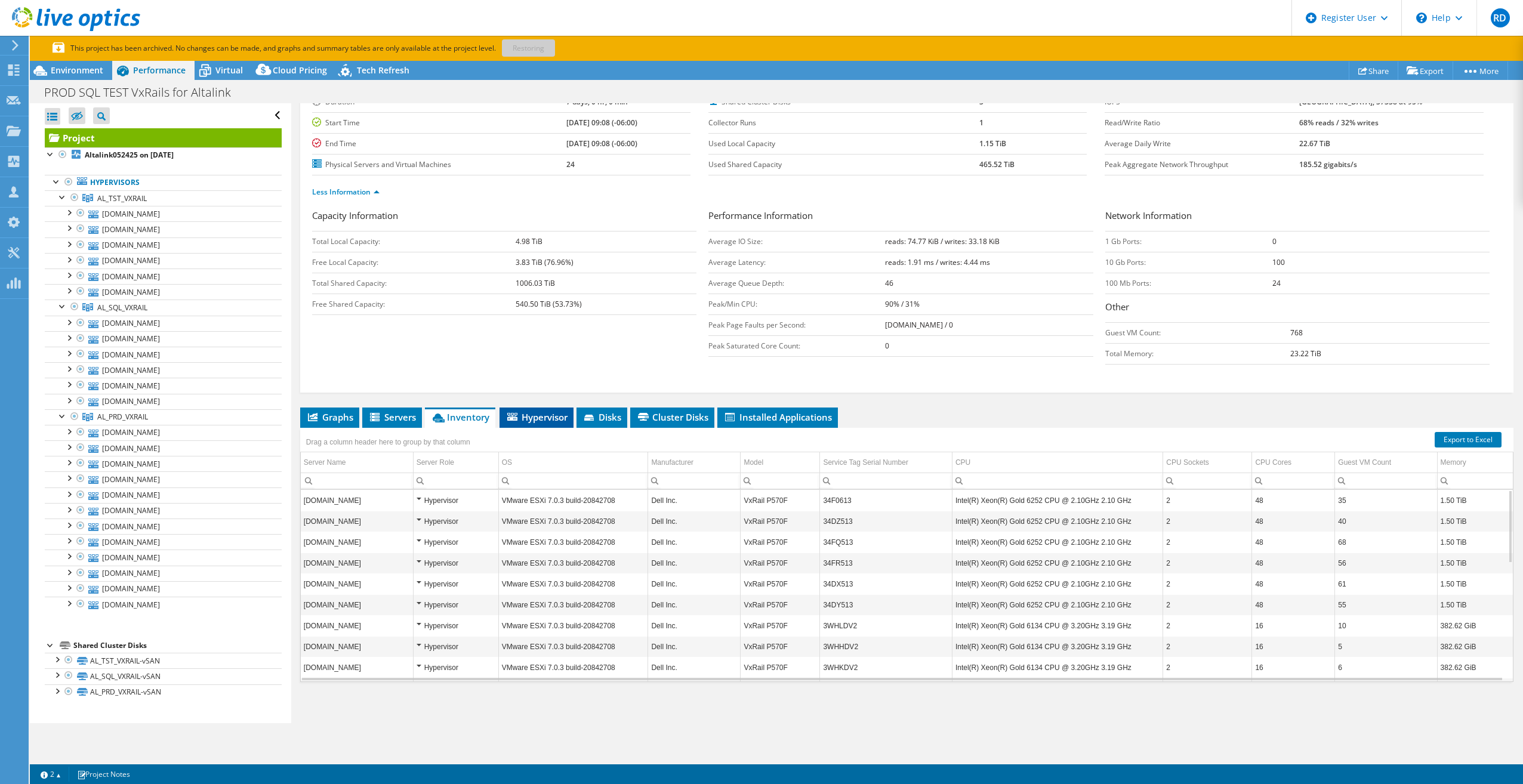
click at [533, 417] on span "Hypervisor" at bounding box center [536, 417] width 62 height 12
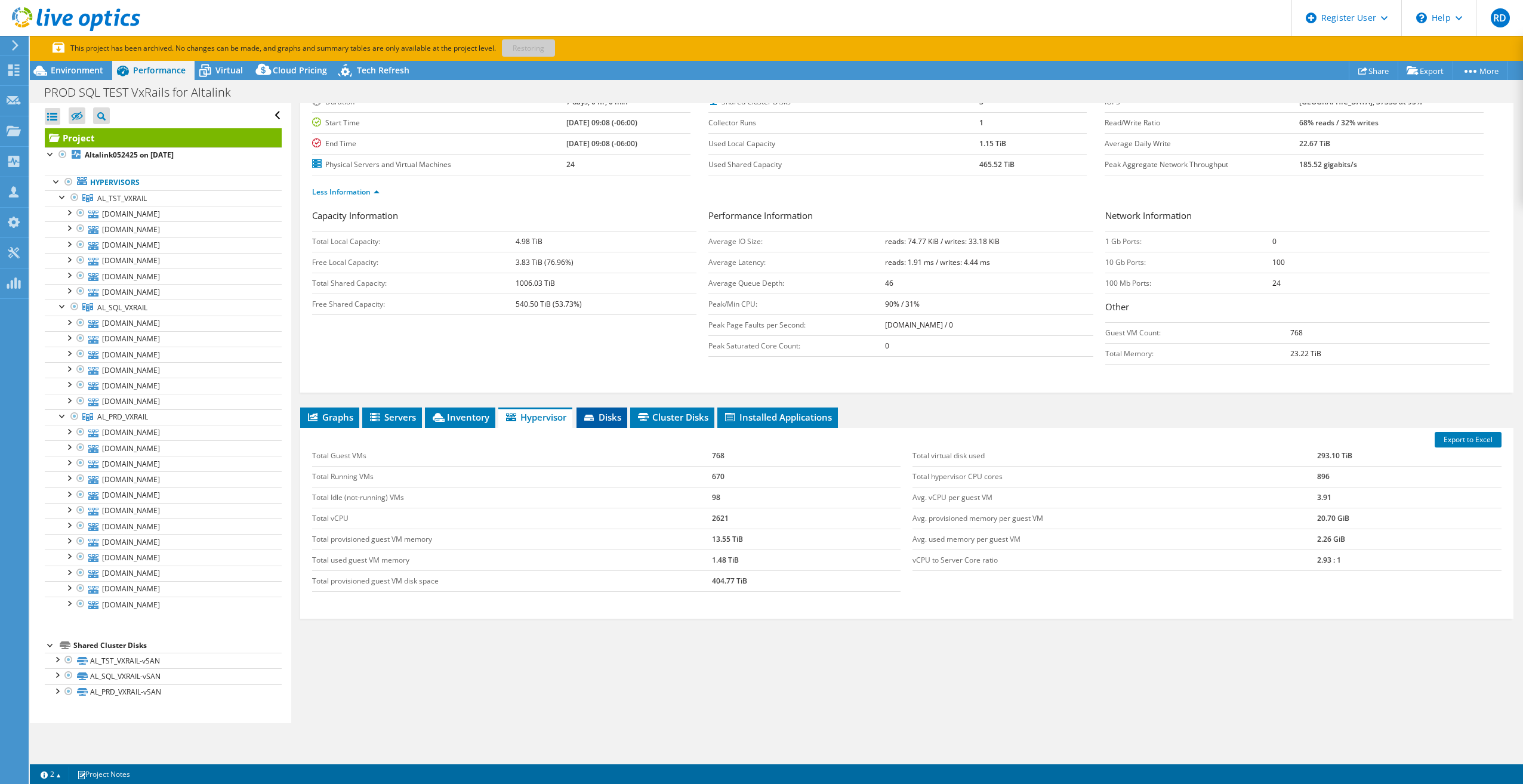
click at [600, 415] on span "Disks" at bounding box center [601, 417] width 39 height 12
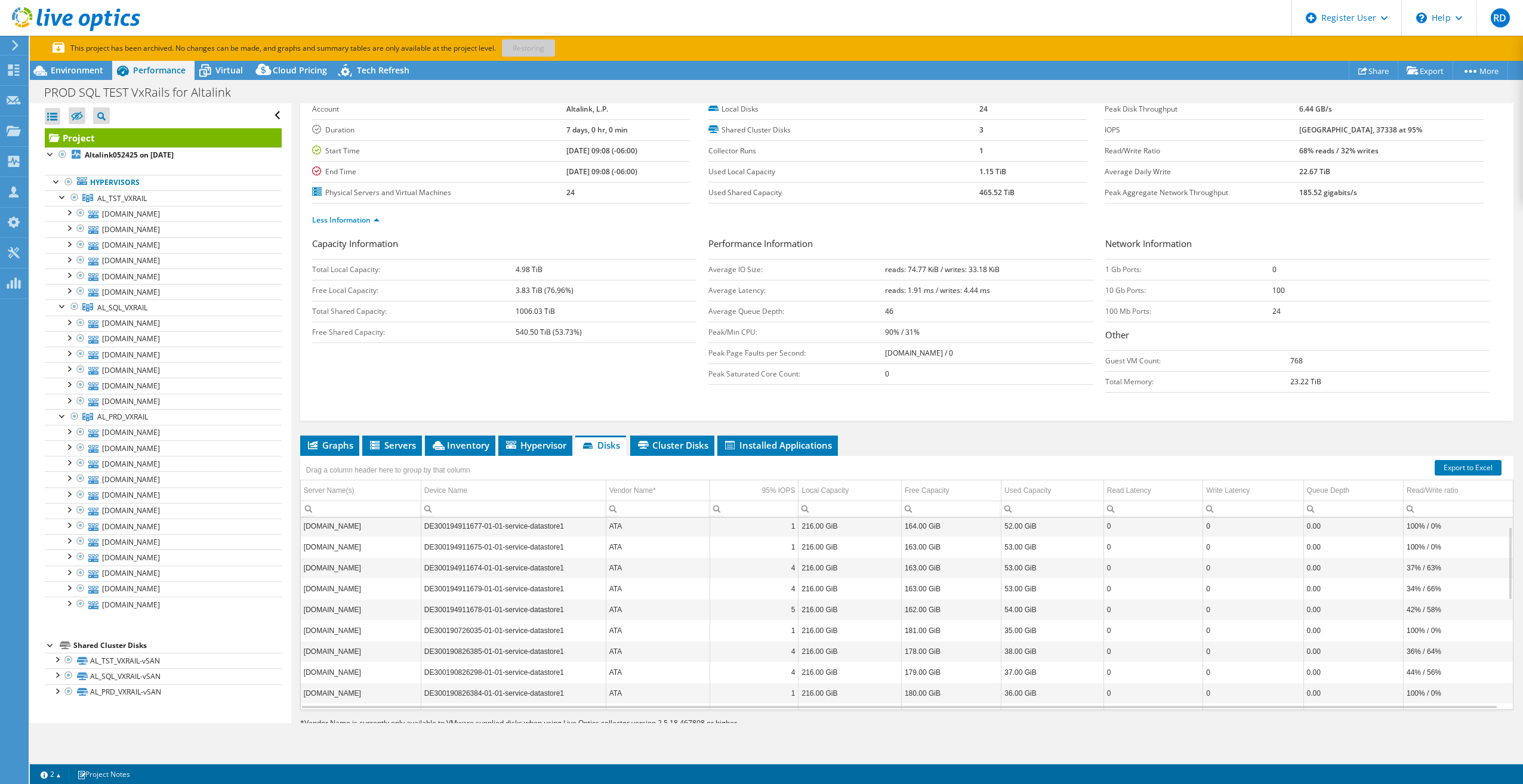
scroll to position [0, 0]
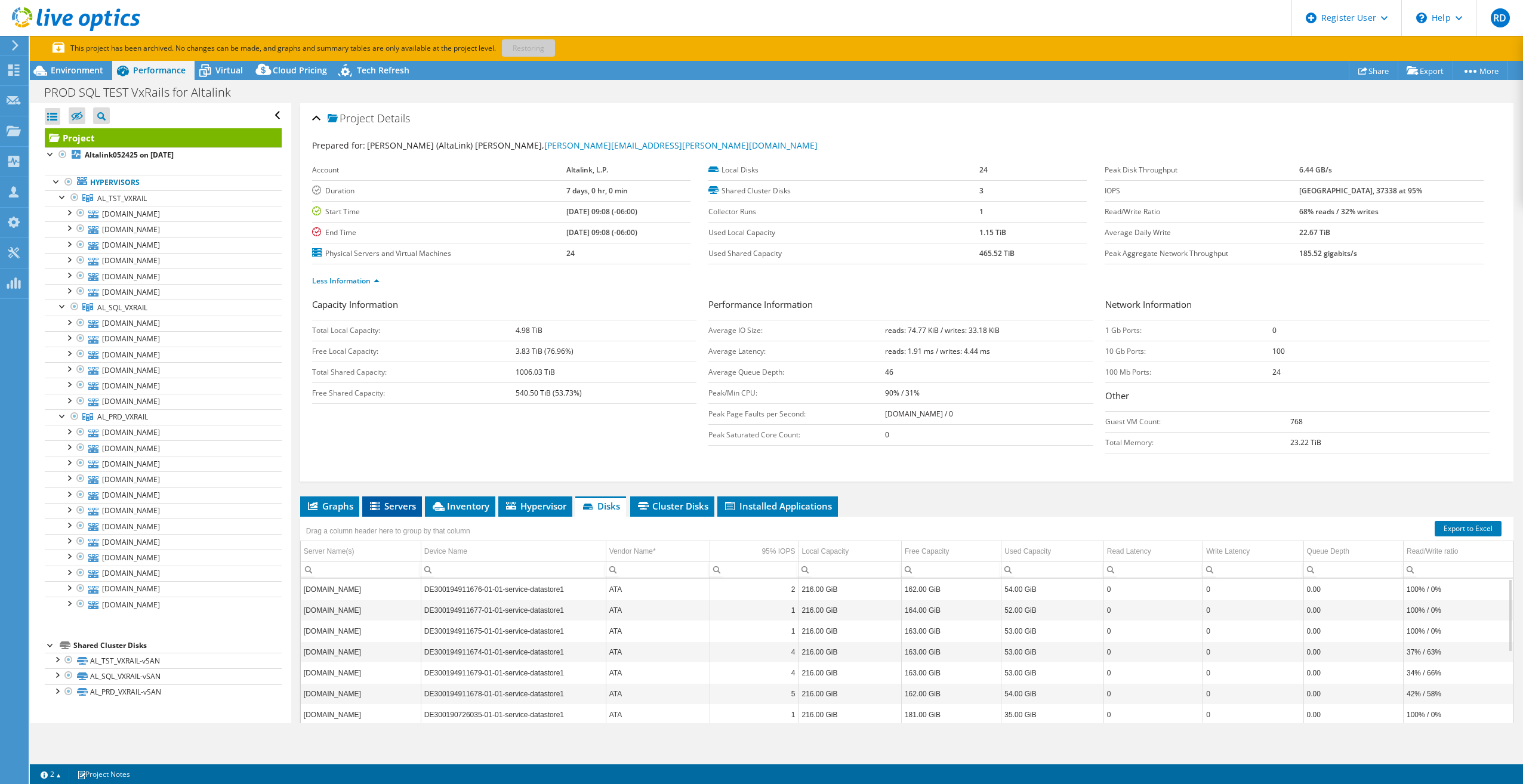
click at [396, 500] on span "Servers" at bounding box center [392, 506] width 48 height 12
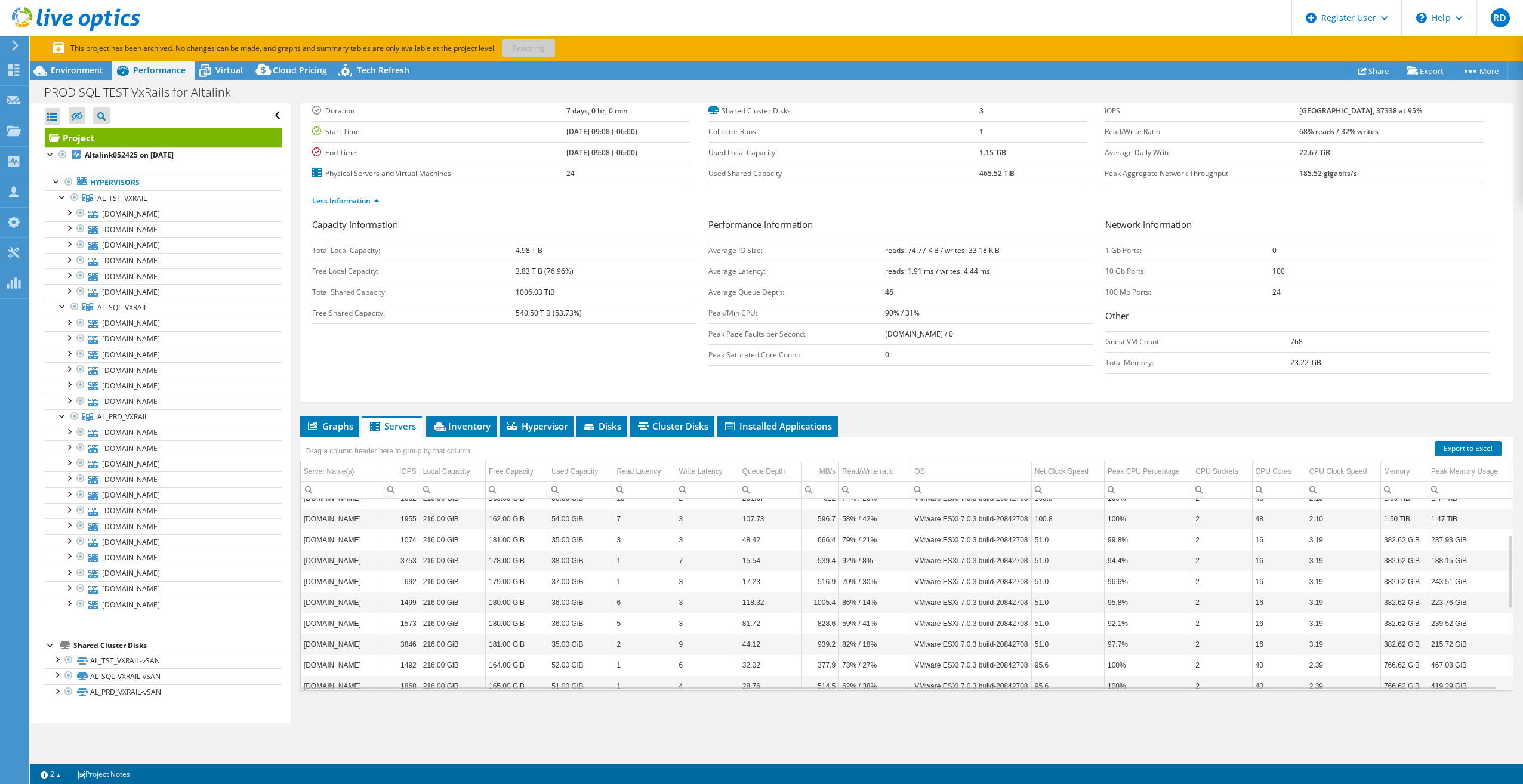
scroll to position [89, 0]
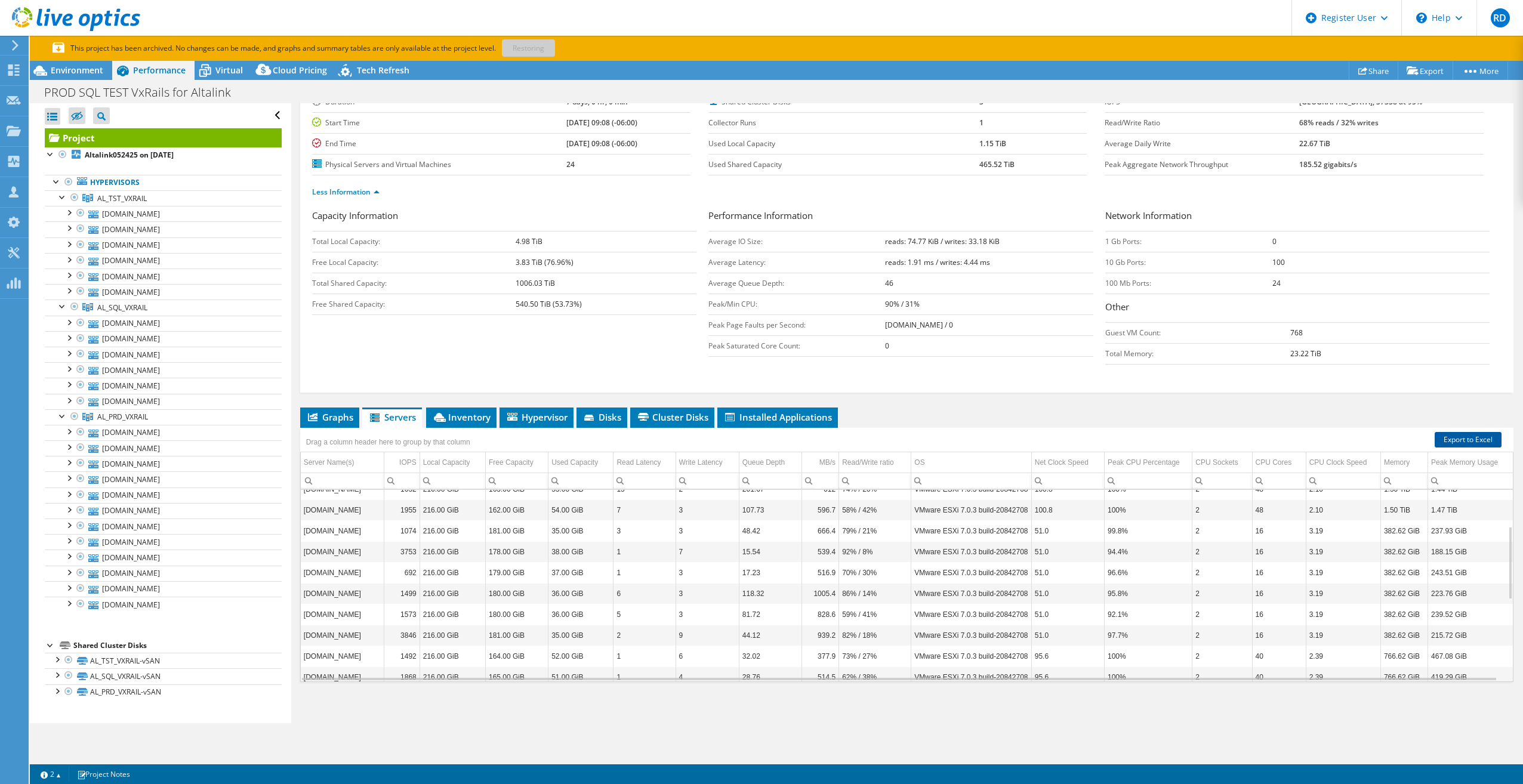
click at [1443, 436] on link "Export to Excel" at bounding box center [1468, 439] width 67 height 15
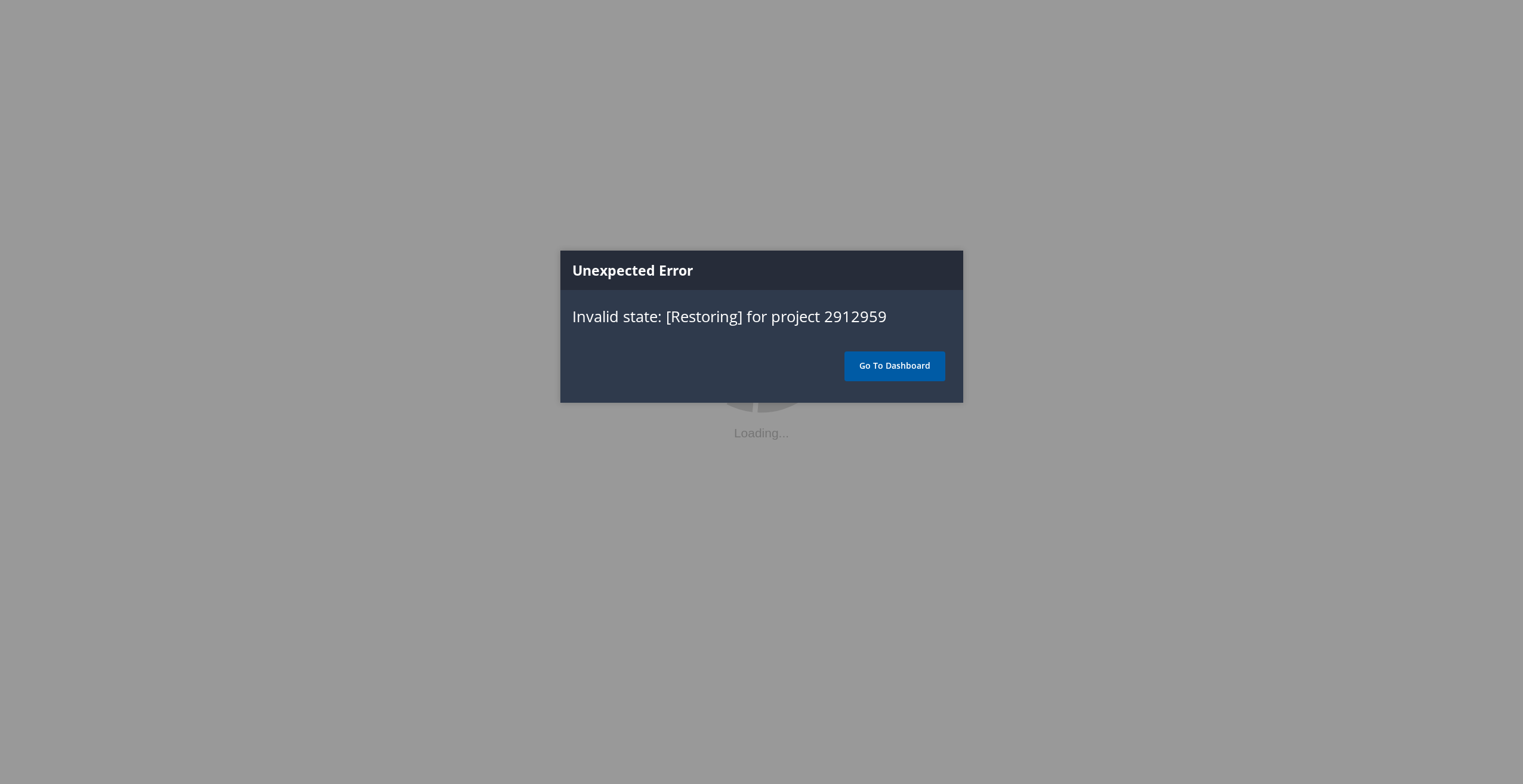
click at [907, 363] on link "Go To Dashboard" at bounding box center [895, 366] width 101 height 30
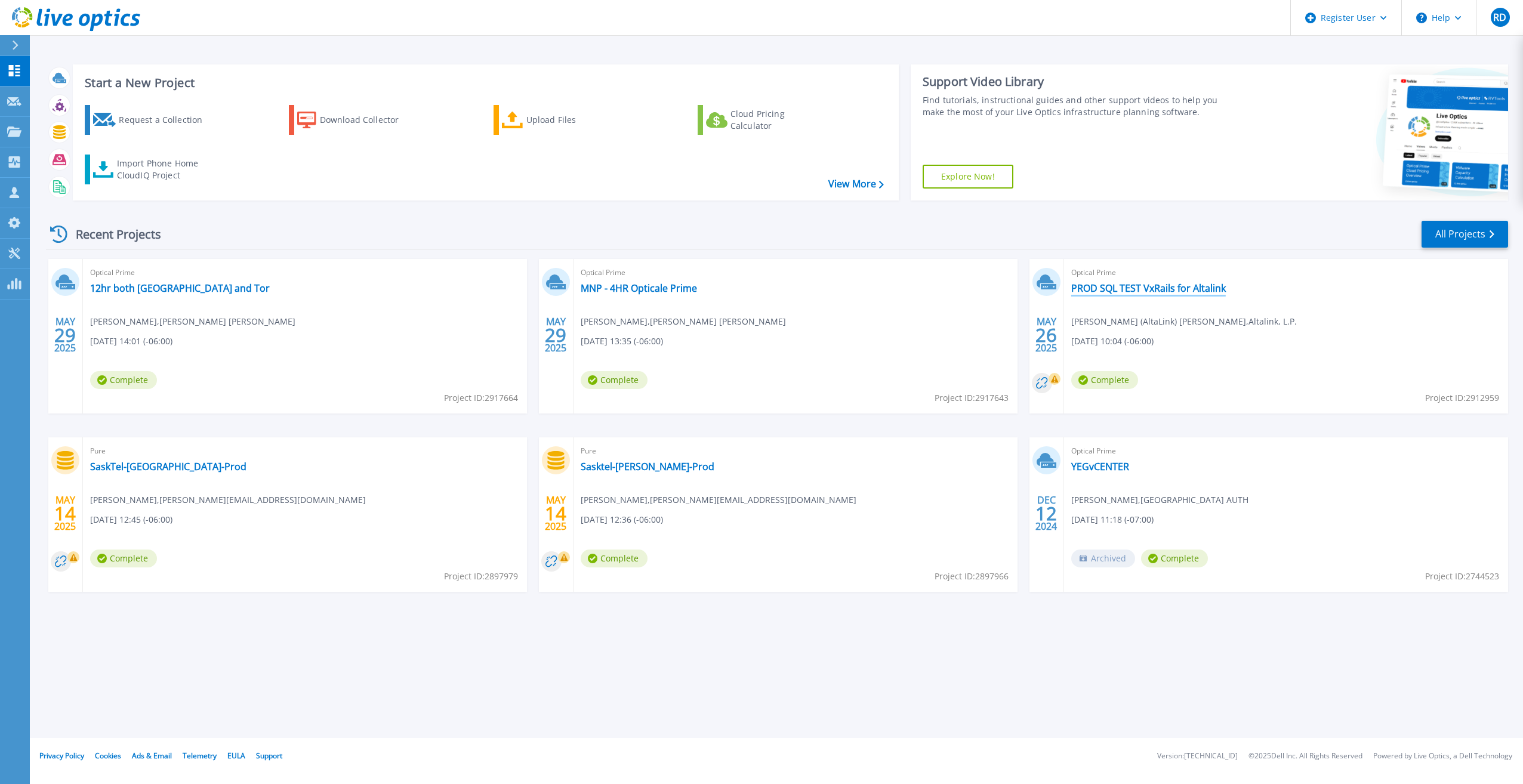
click at [1164, 288] on link "PROD SQL TEST VxRails for Altalink" at bounding box center [1148, 288] width 155 height 12
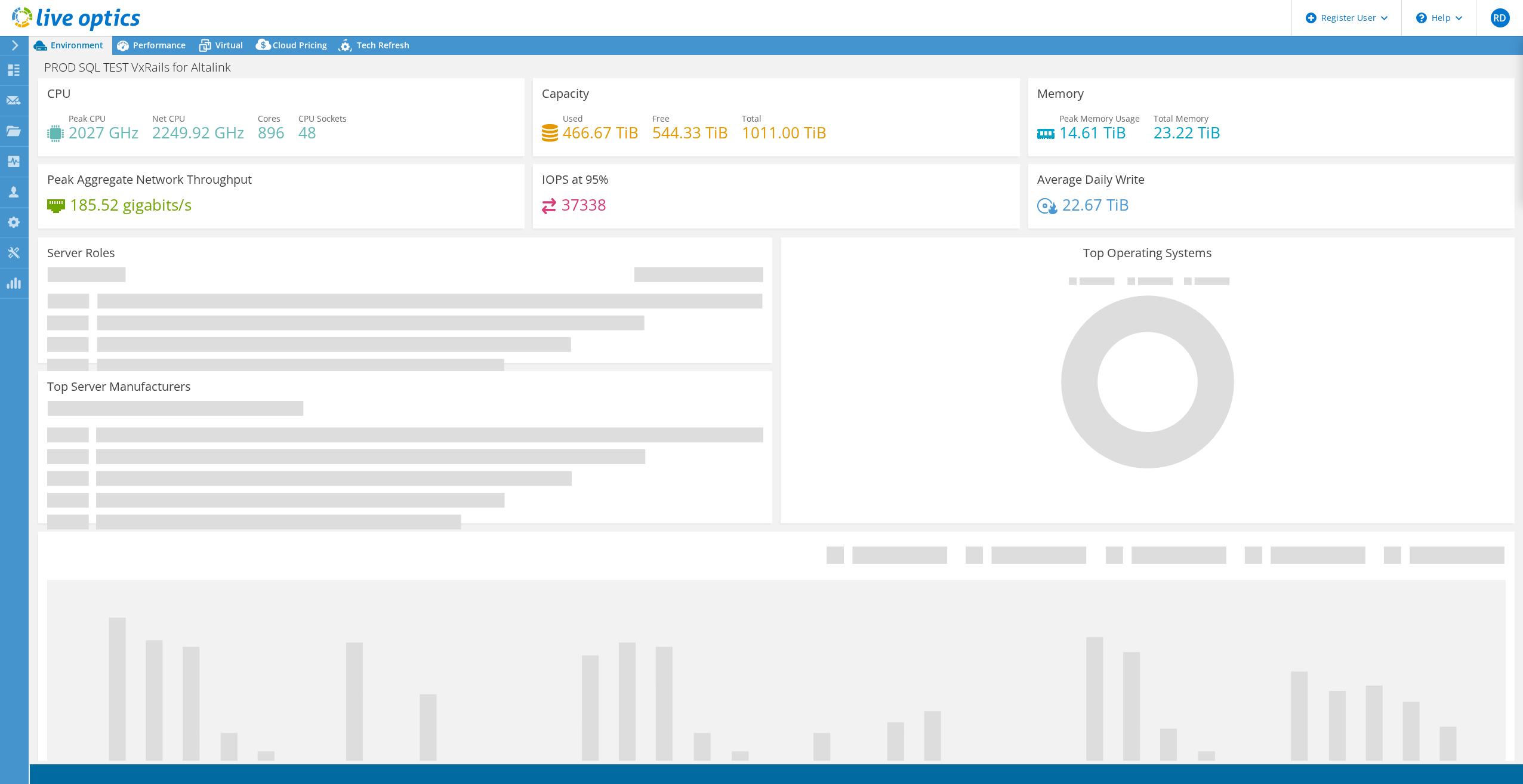
select select "USD"
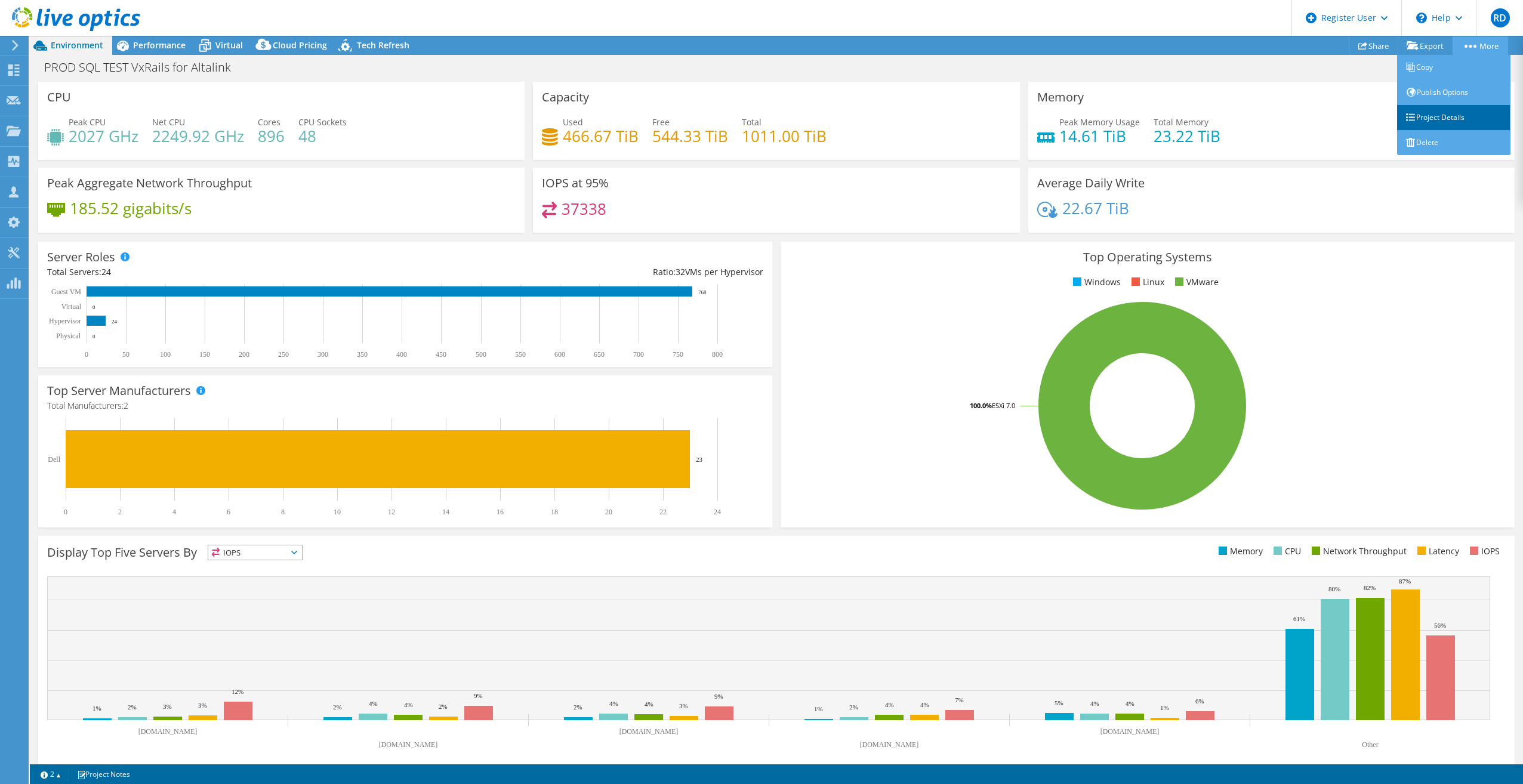
click at [1478, 117] on link "Project Details" at bounding box center [1454, 117] width 113 height 25
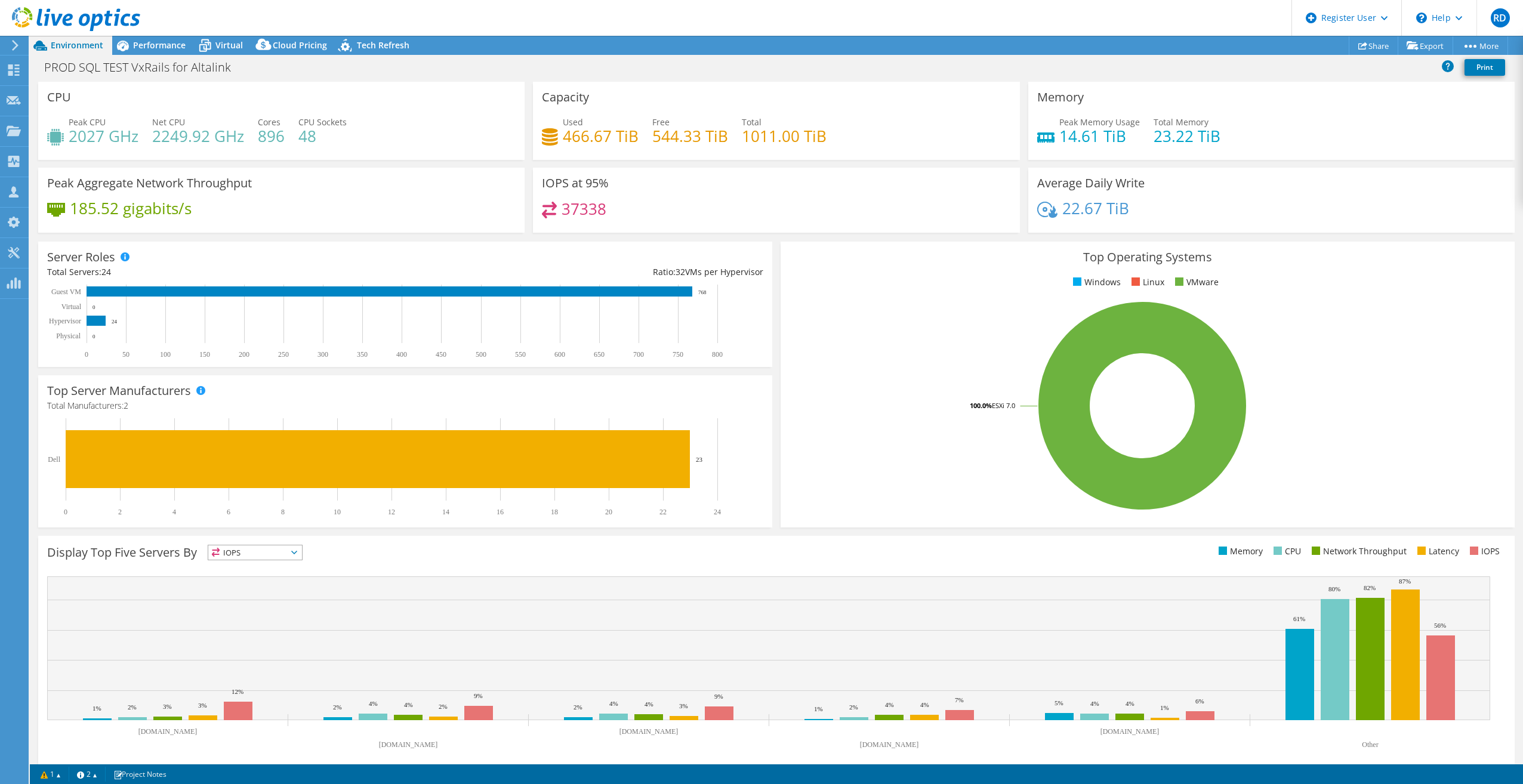
select select "USD"
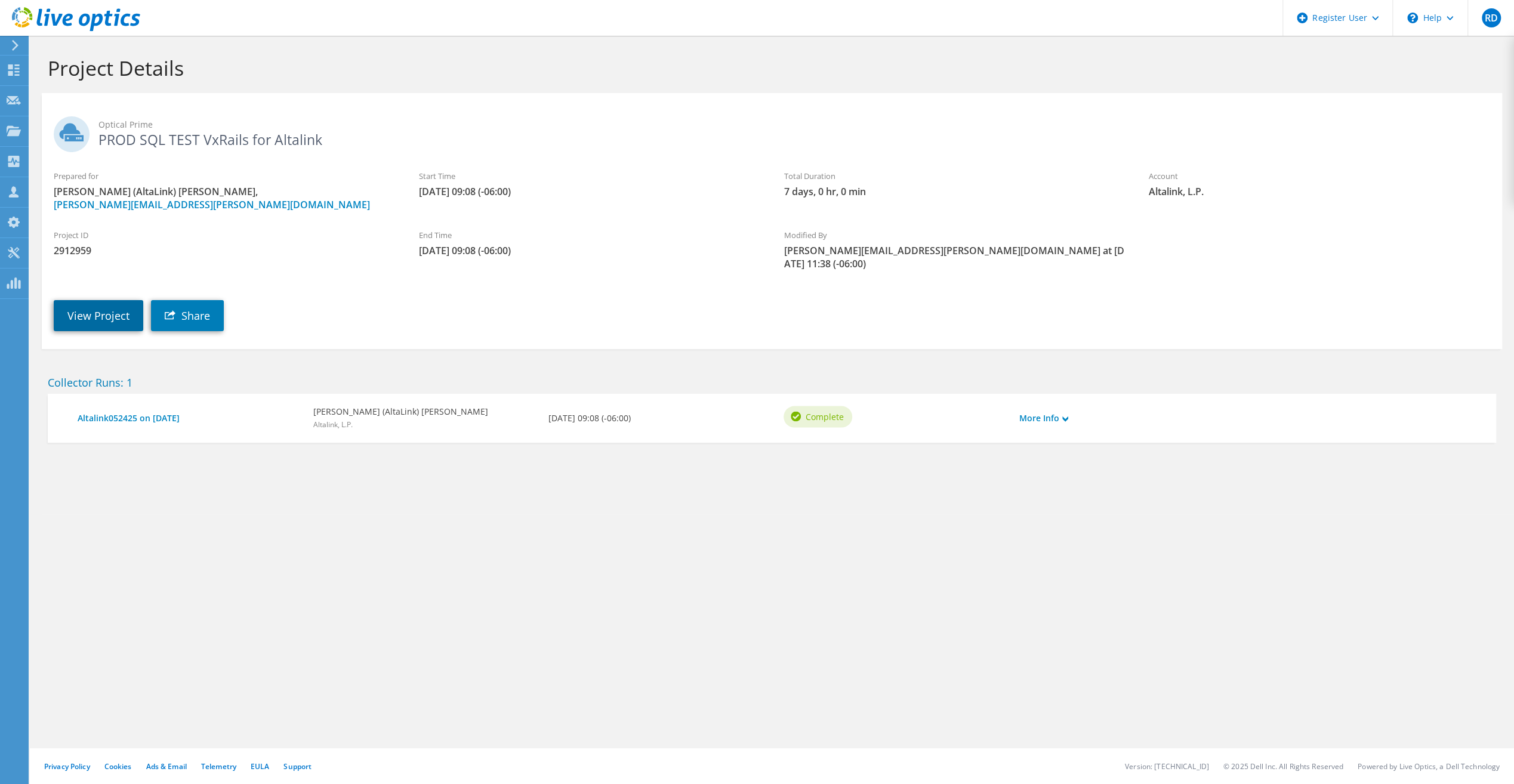
click at [100, 300] on link "View Project" at bounding box center [98, 315] width 90 height 31
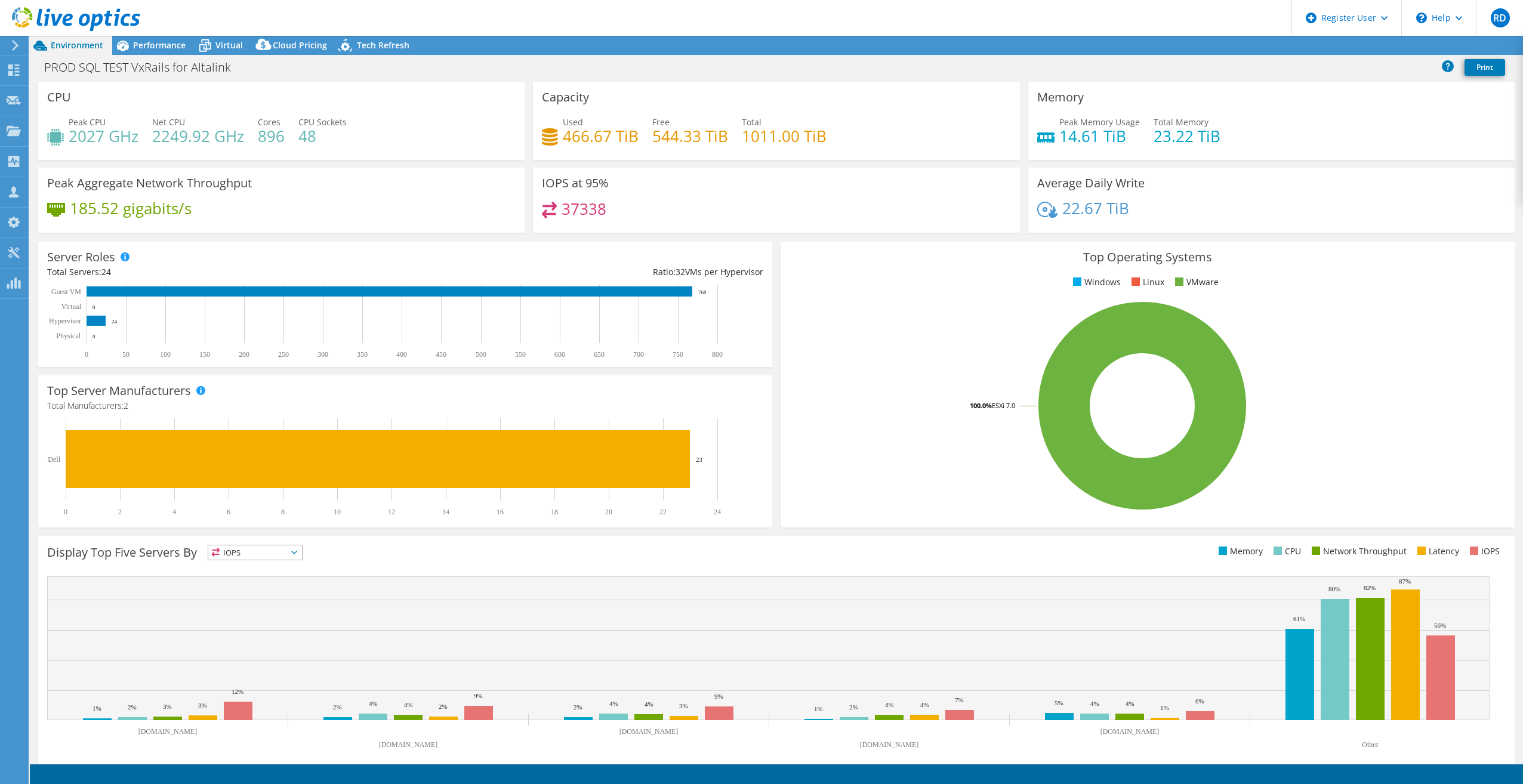
scroll to position [12, 0]
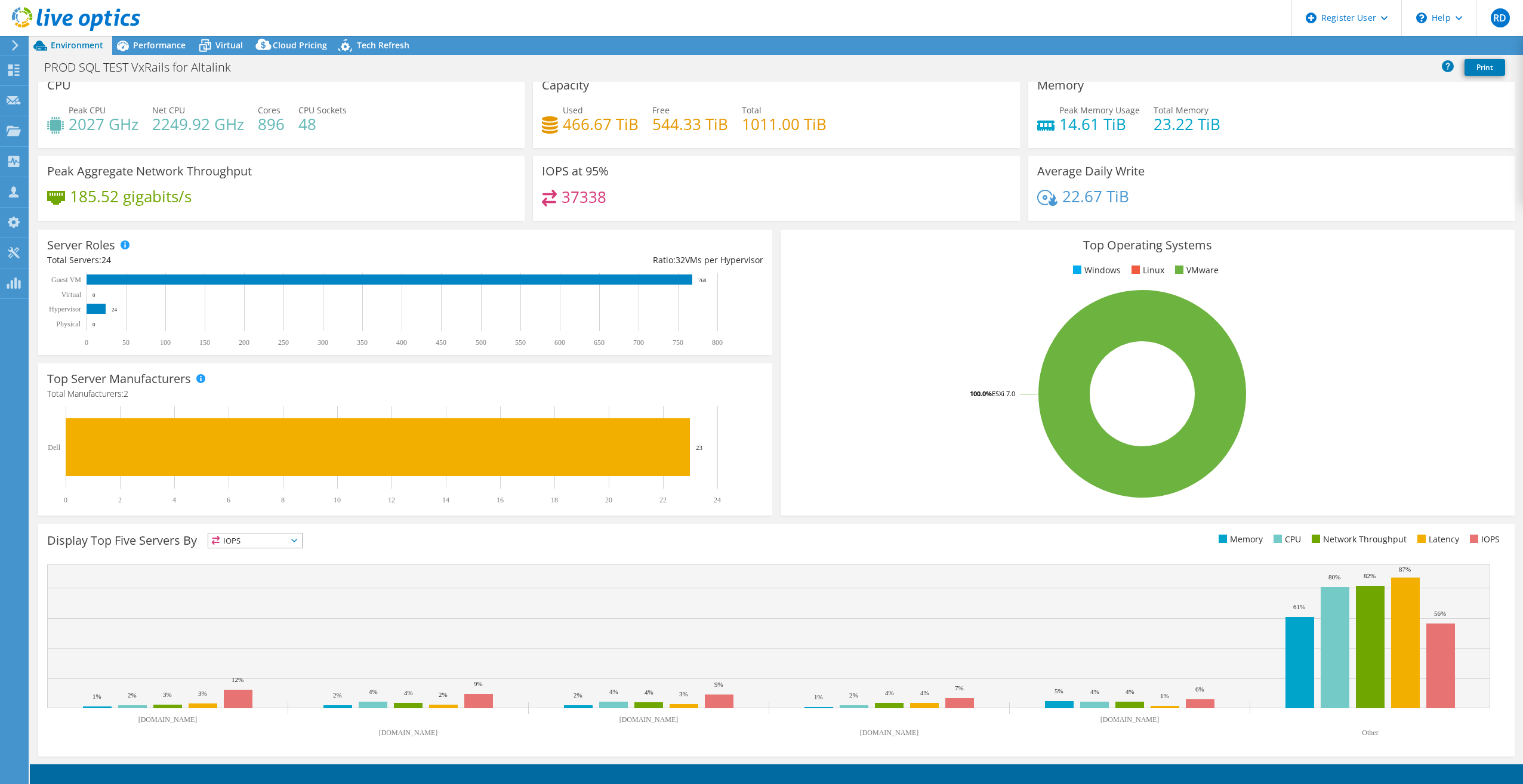
select select "USD"
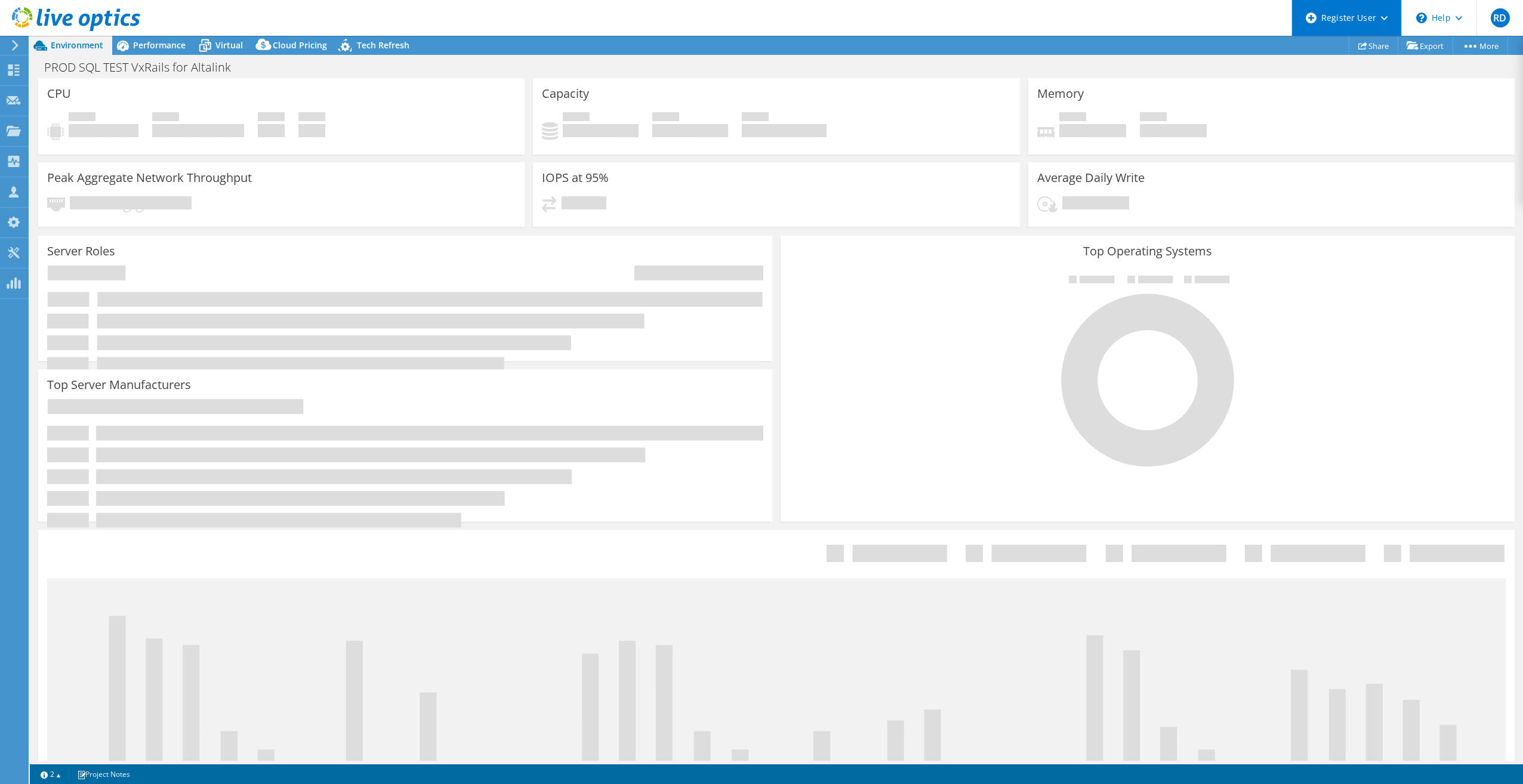
click at [1384, 24] on div "Register User" at bounding box center [1346, 18] width 110 height 36
click at [172, 43] on span "Performance" at bounding box center [159, 45] width 52 height 11
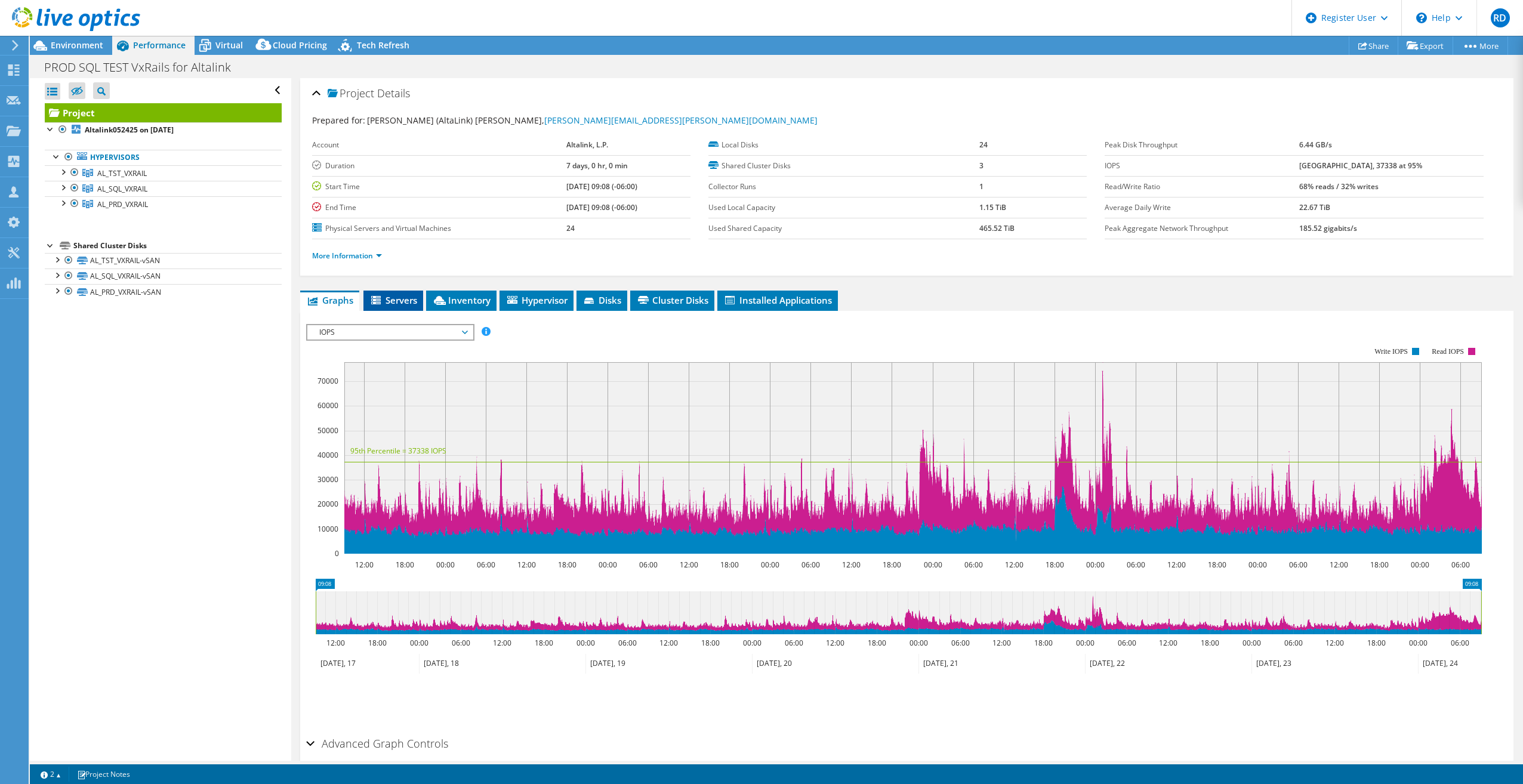
click at [411, 296] on span "Servers" at bounding box center [393, 300] width 48 height 12
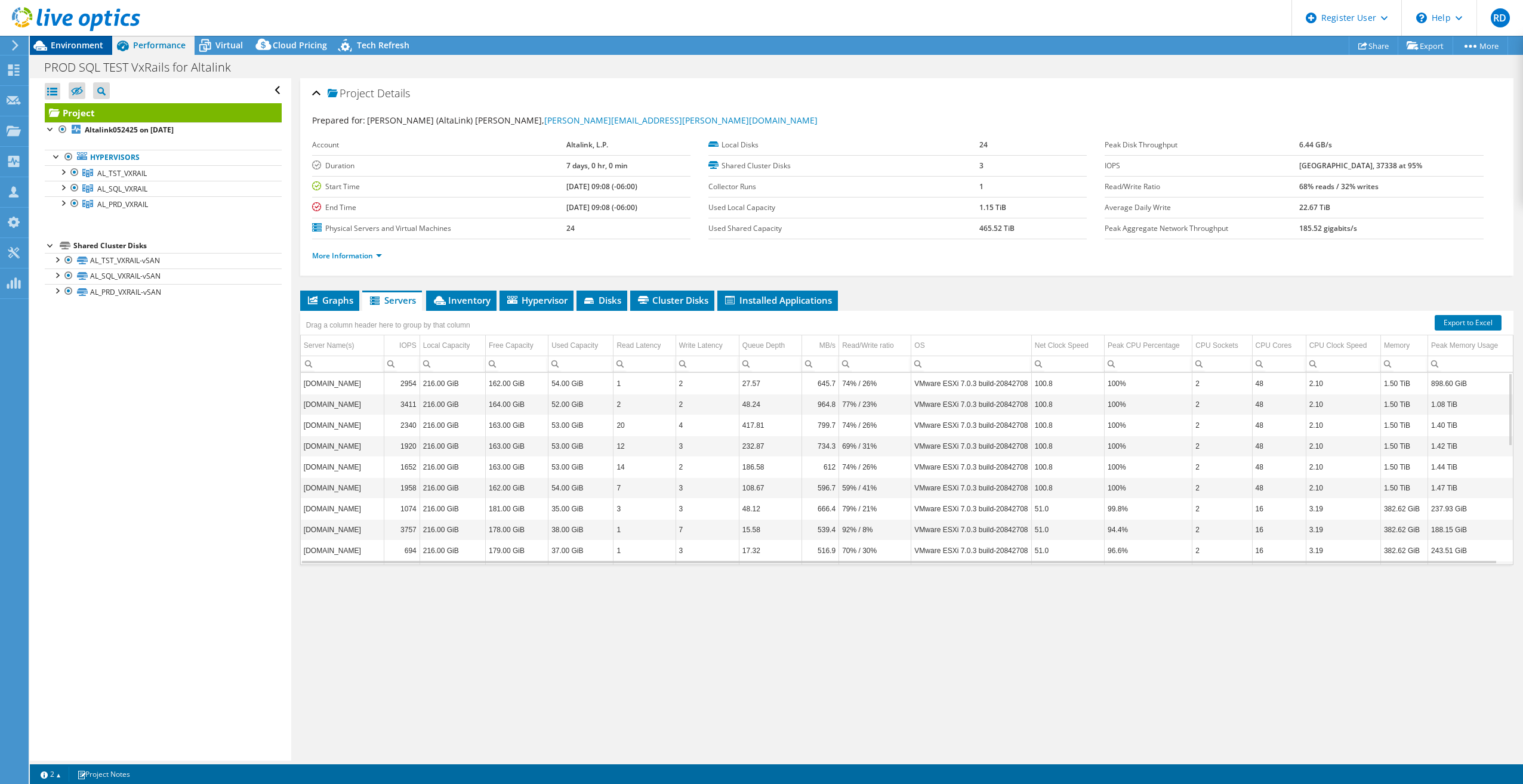
click at [67, 46] on span "Environment" at bounding box center [77, 45] width 52 height 11
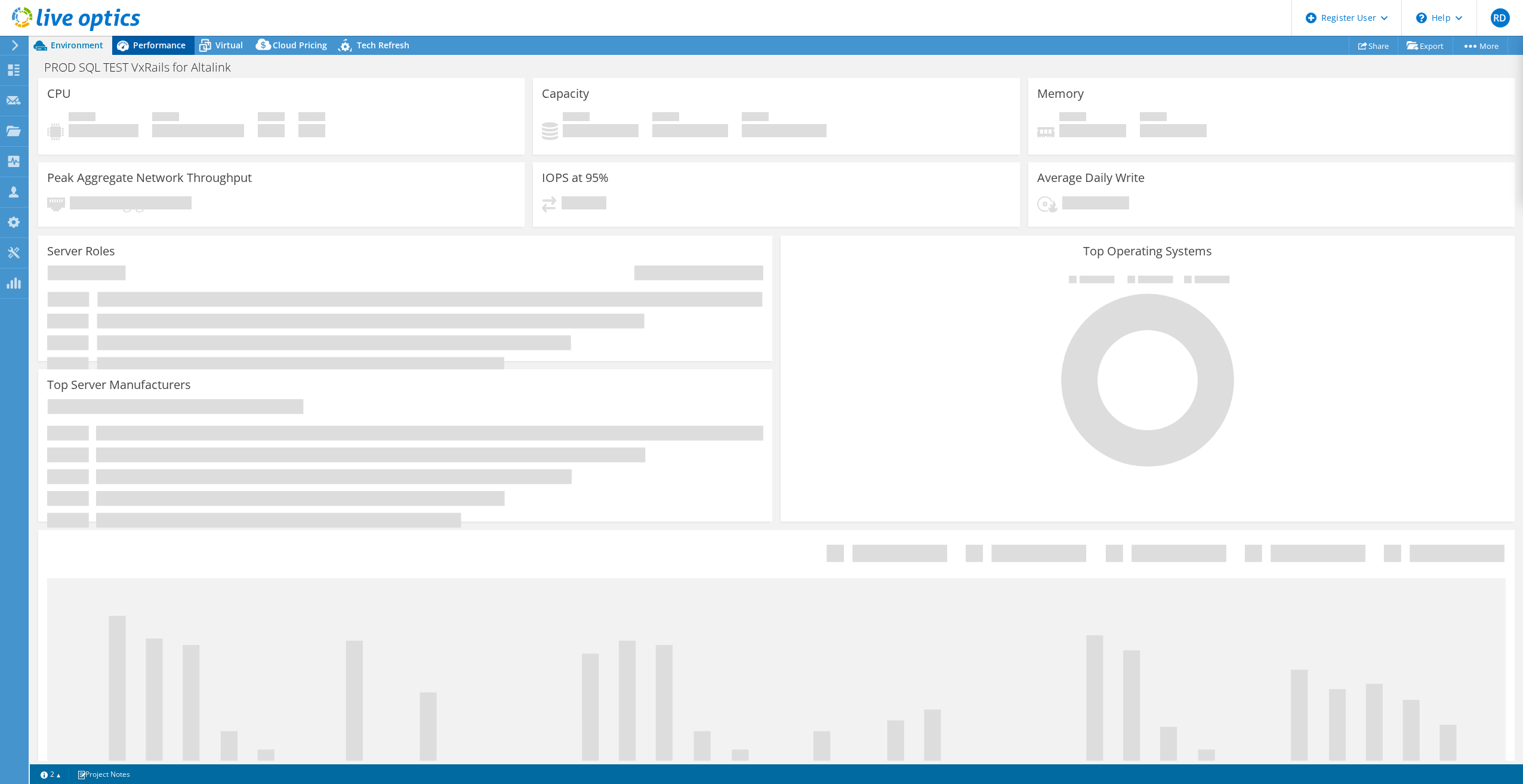
click at [149, 45] on span "Performance" at bounding box center [159, 45] width 52 height 11
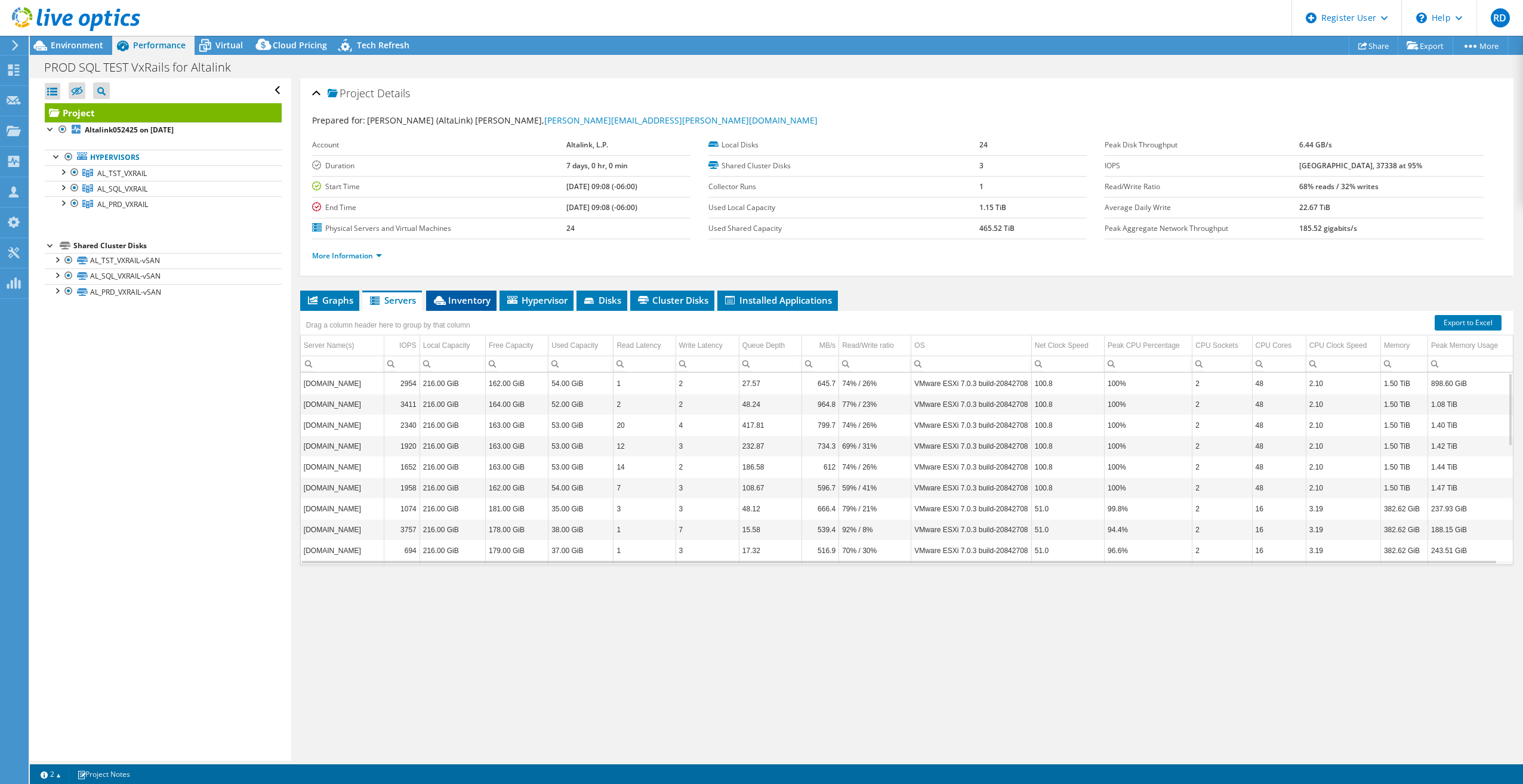
click at [468, 299] on span "Inventory" at bounding box center [461, 300] width 59 height 12
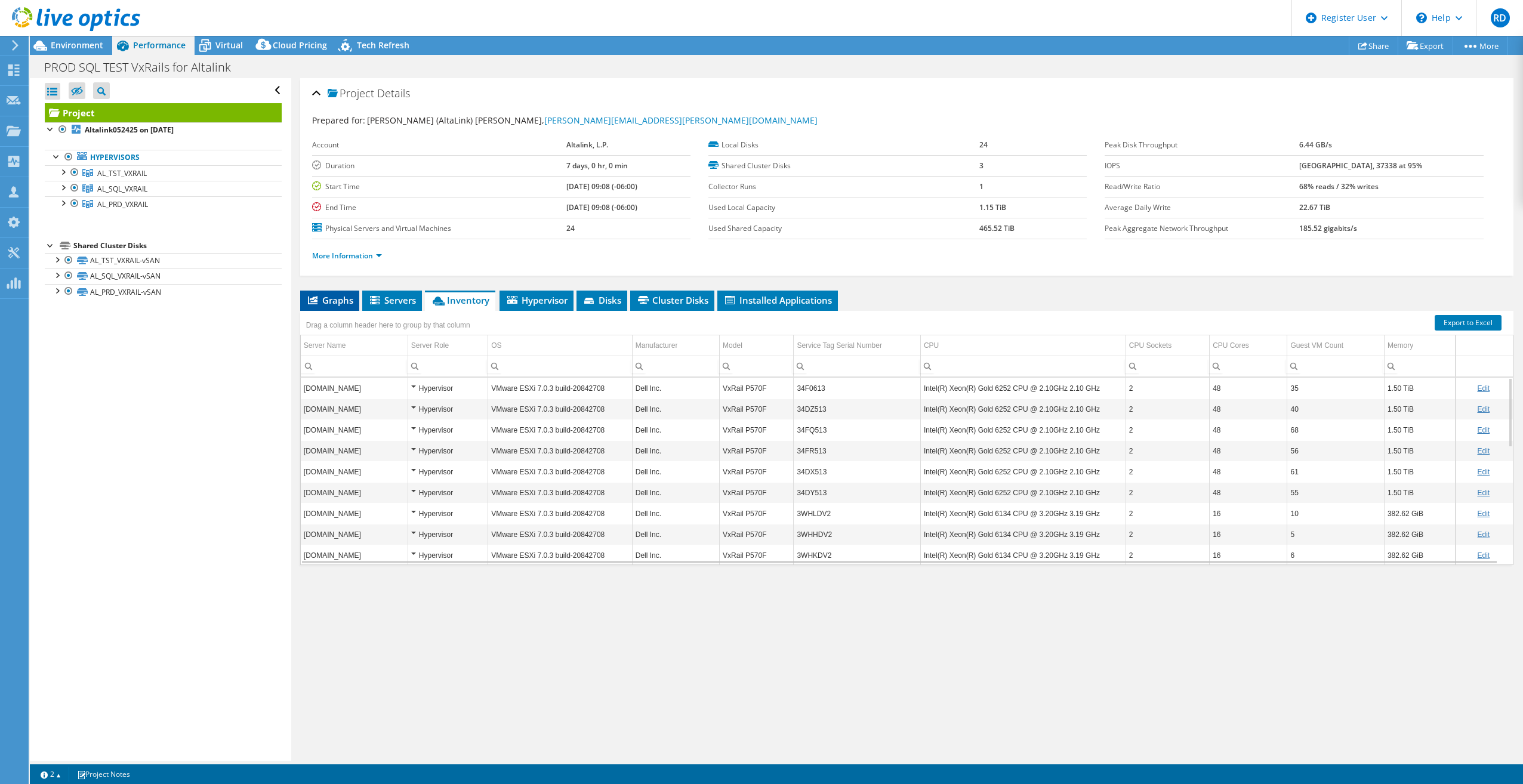
click at [327, 297] on span "Graphs" at bounding box center [330, 300] width 47 height 12
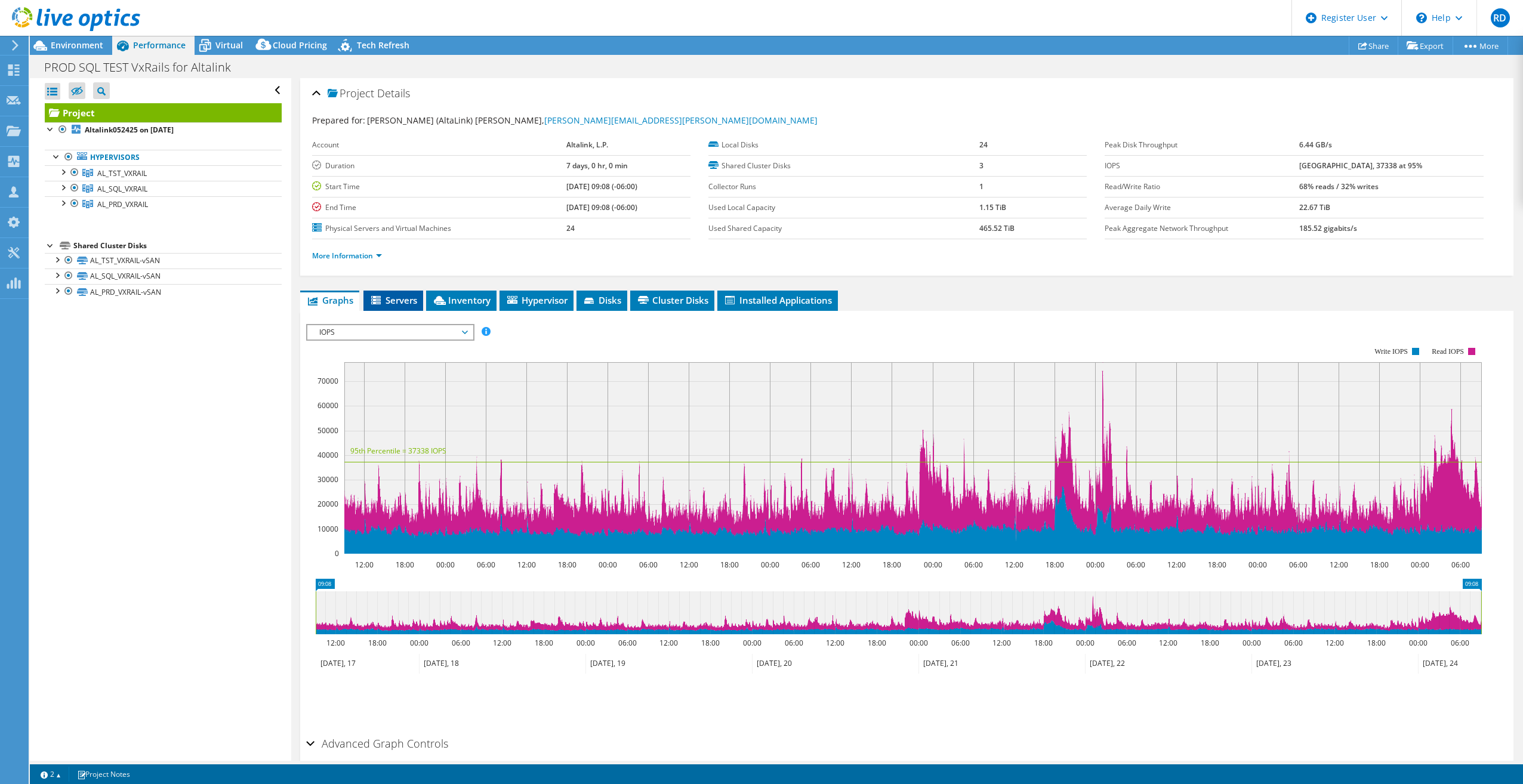
click at [415, 299] on span "Servers" at bounding box center [393, 300] width 48 height 12
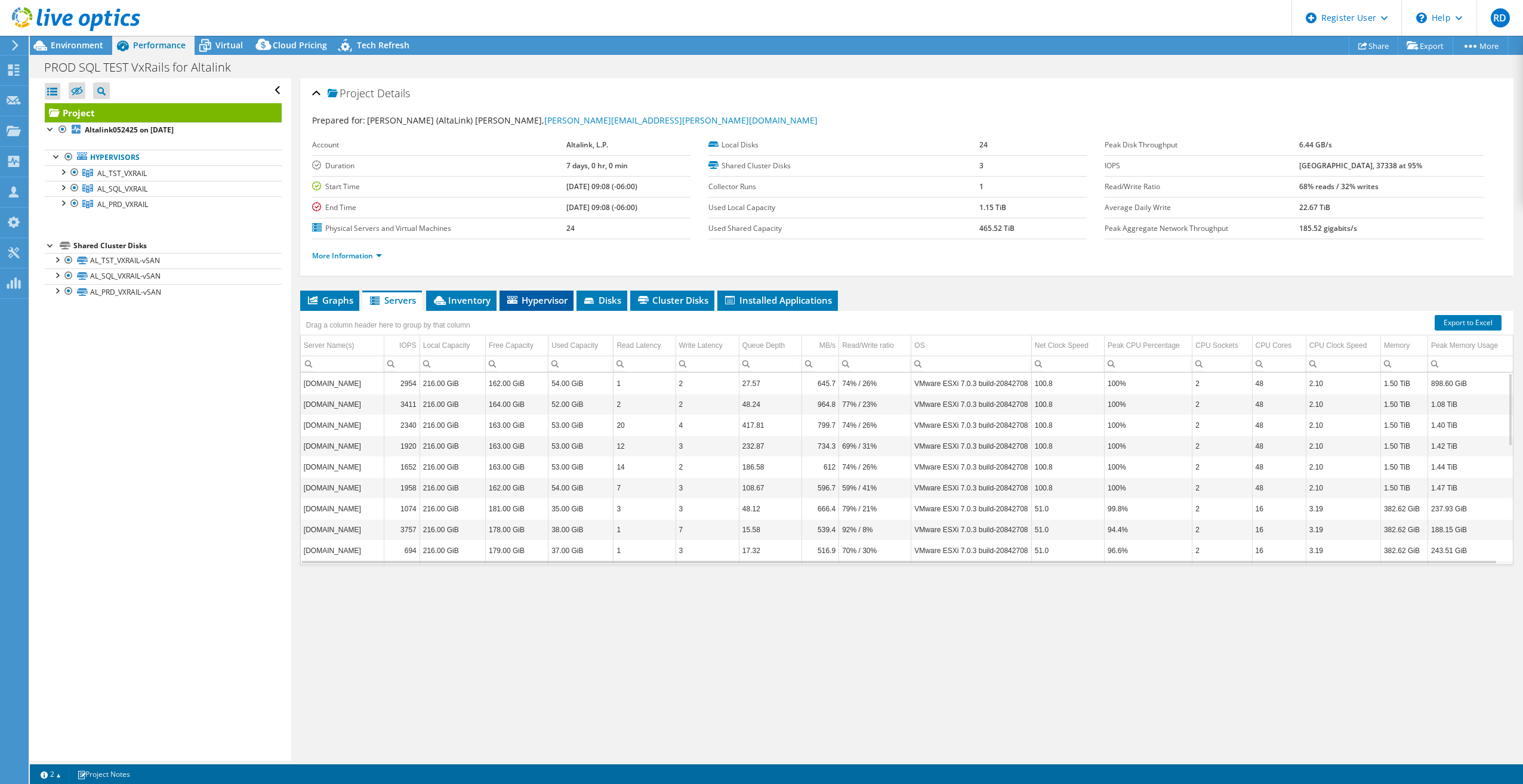
drag, startPoint x: 464, startPoint y: 294, endPoint x: 552, endPoint y: 302, distance: 88.4
click at [465, 294] on span "Inventory" at bounding box center [461, 300] width 59 height 12
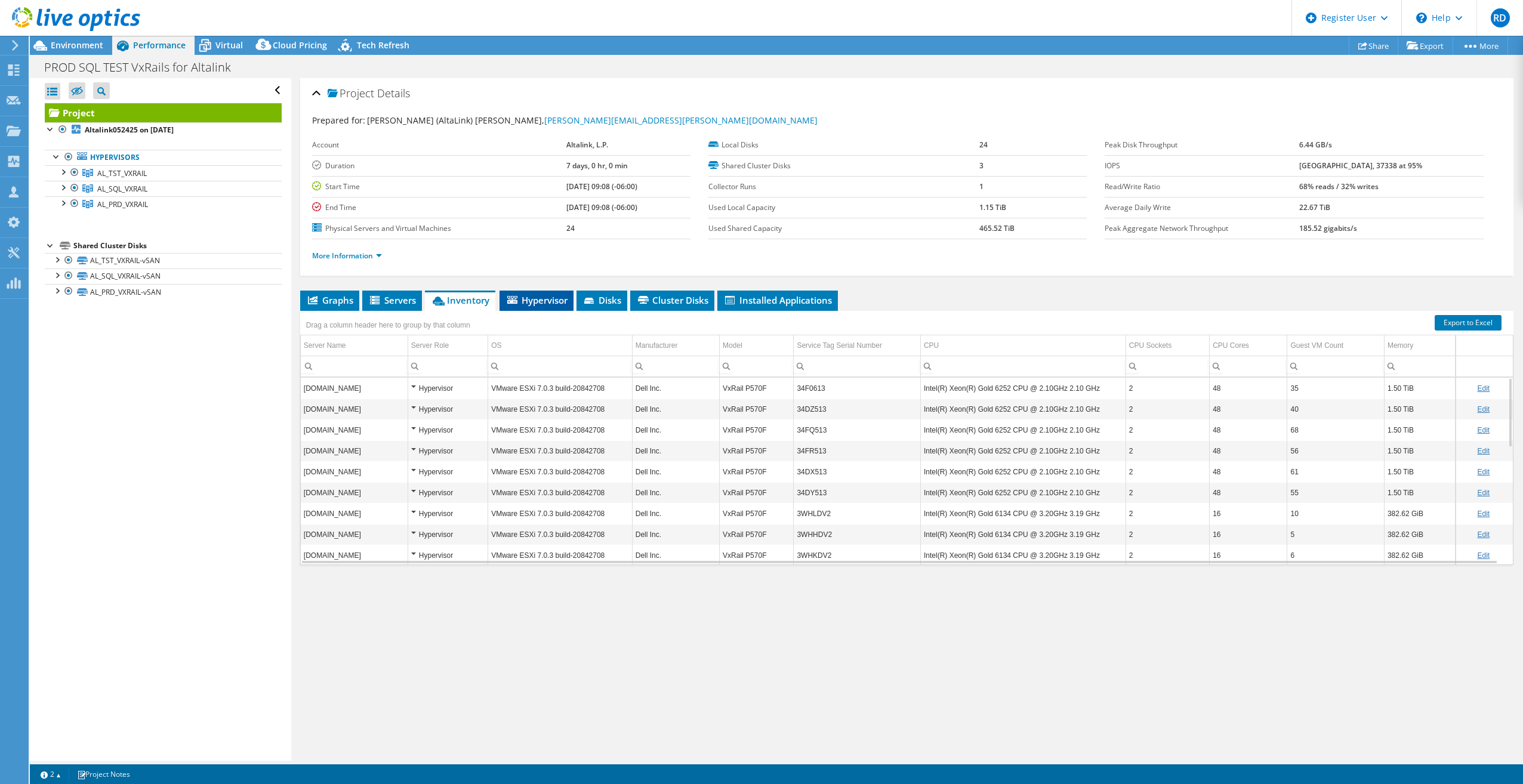
click at [552, 302] on span "Hypervisor" at bounding box center [536, 300] width 62 height 12
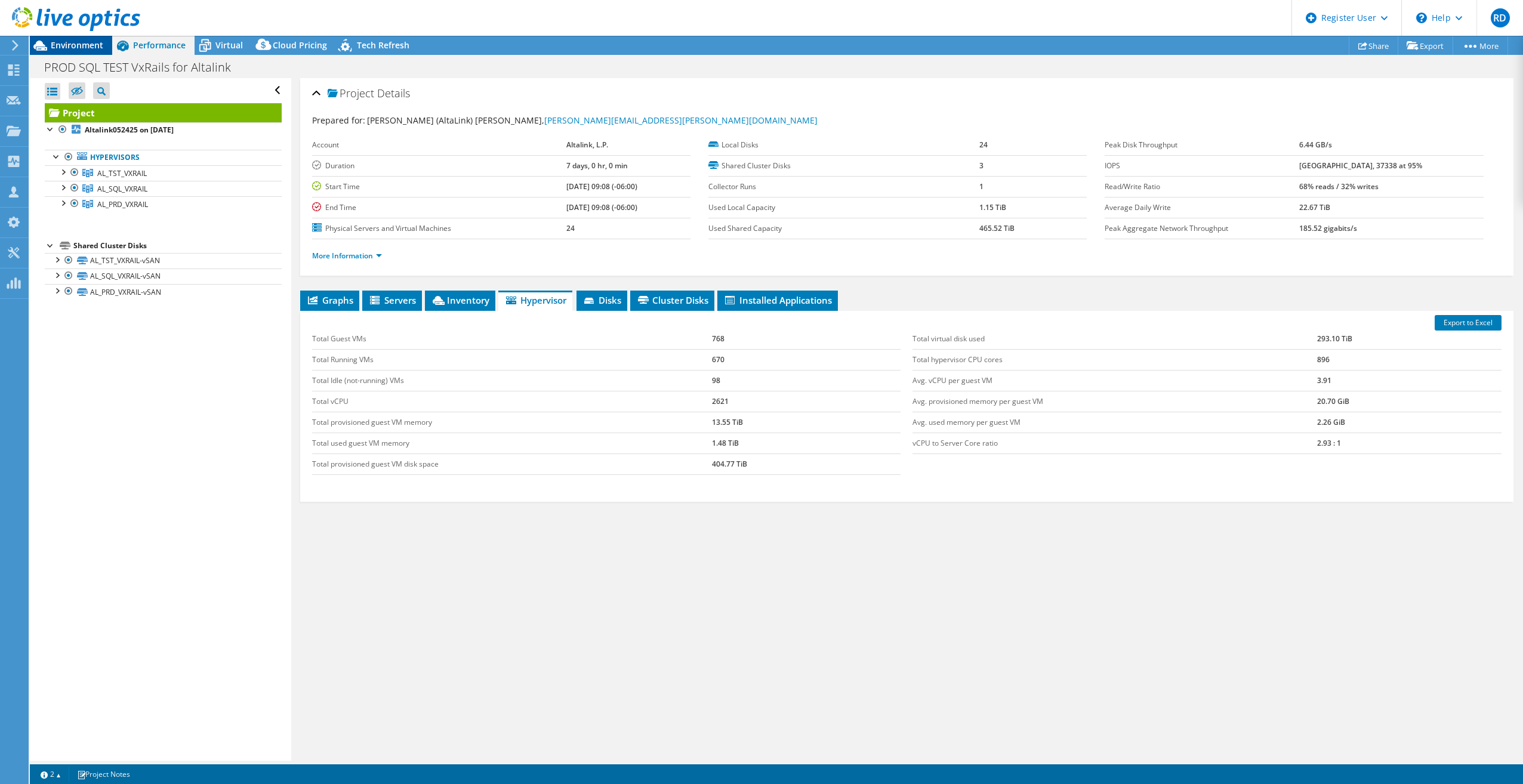
click at [76, 50] on span "Environment" at bounding box center [77, 45] width 52 height 11
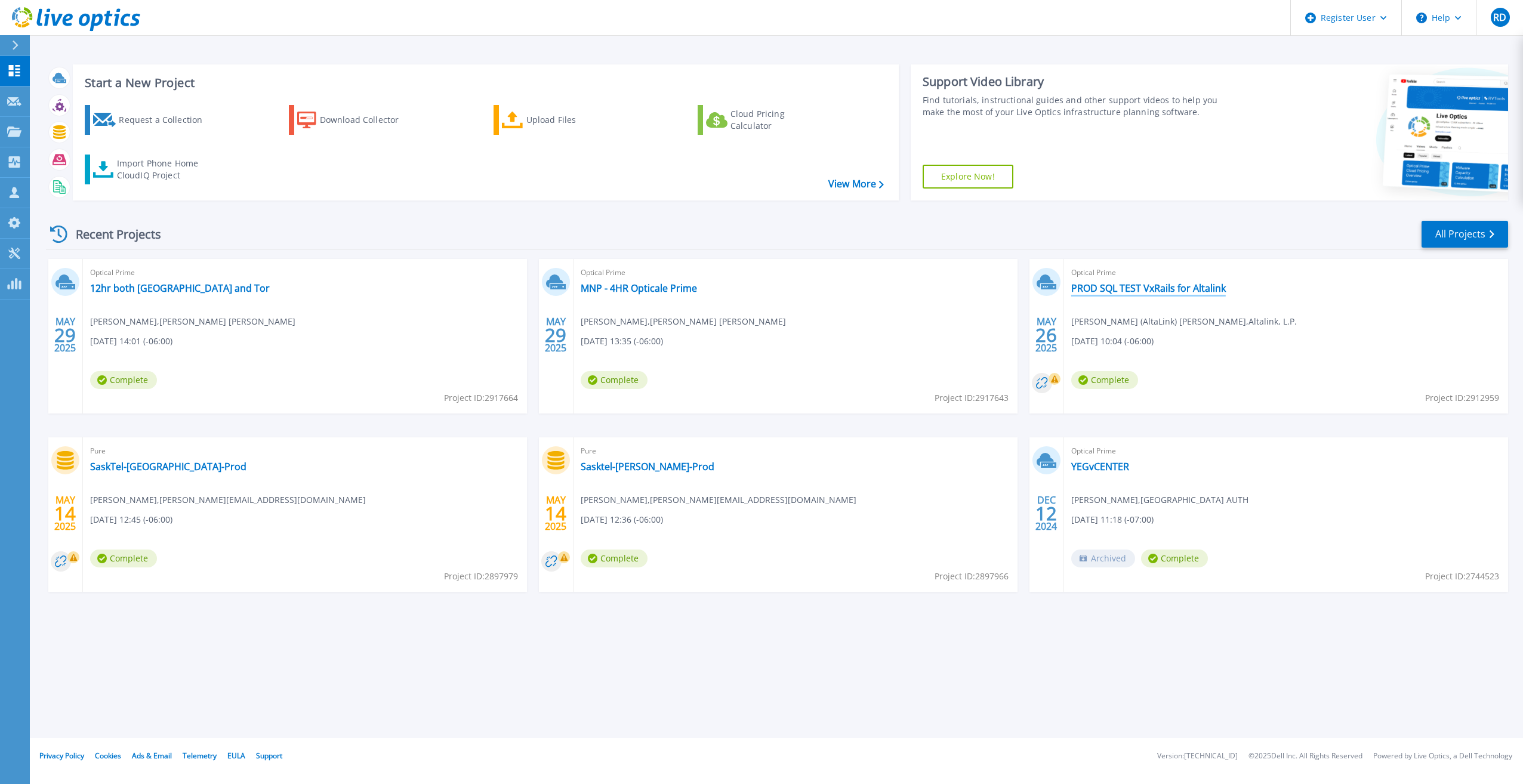
click at [1138, 289] on link "PROD SQL TEST VxRails for Altalink" at bounding box center [1148, 288] width 155 height 12
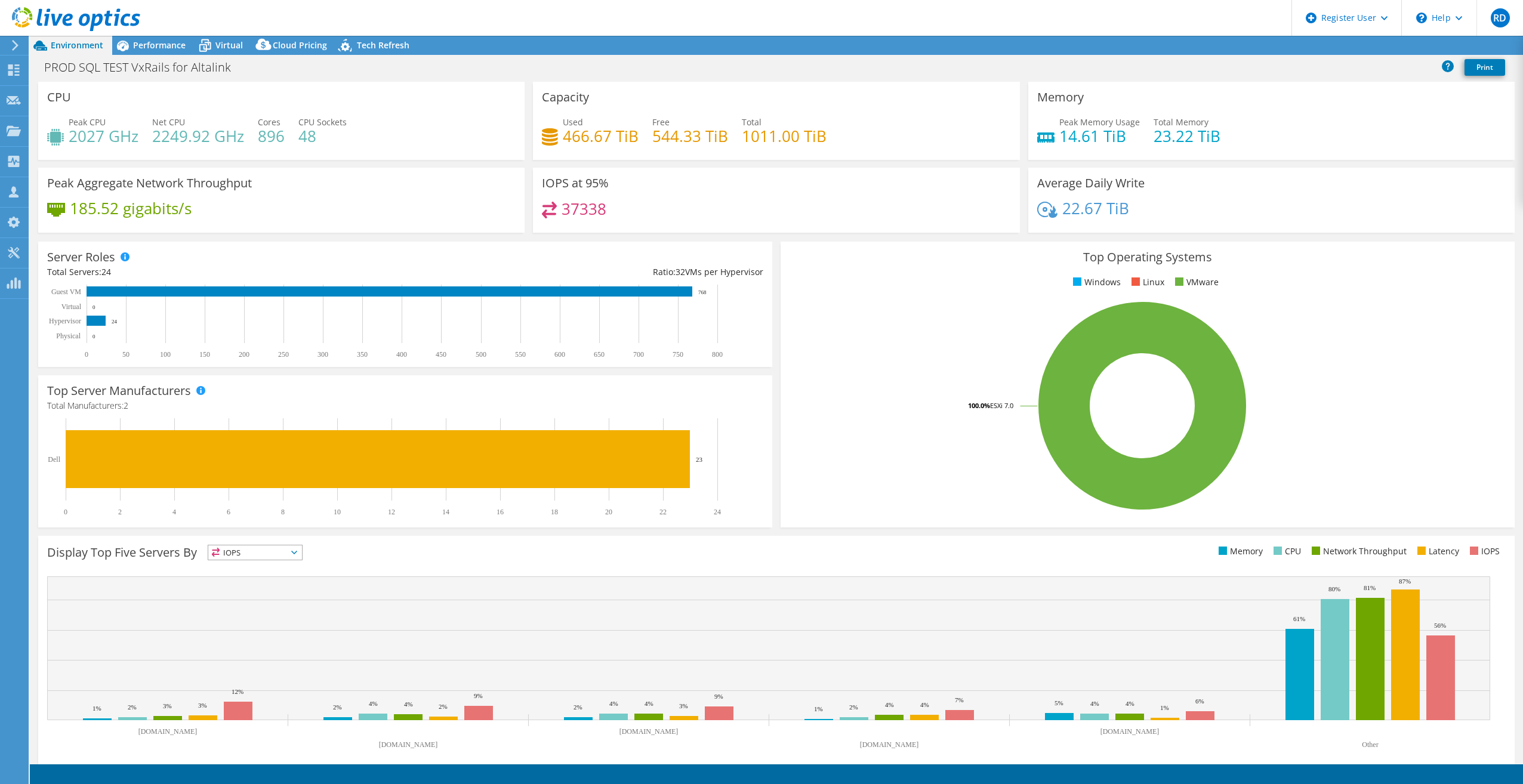
select select "USD"
click at [150, 41] on span "Performance" at bounding box center [159, 45] width 52 height 11
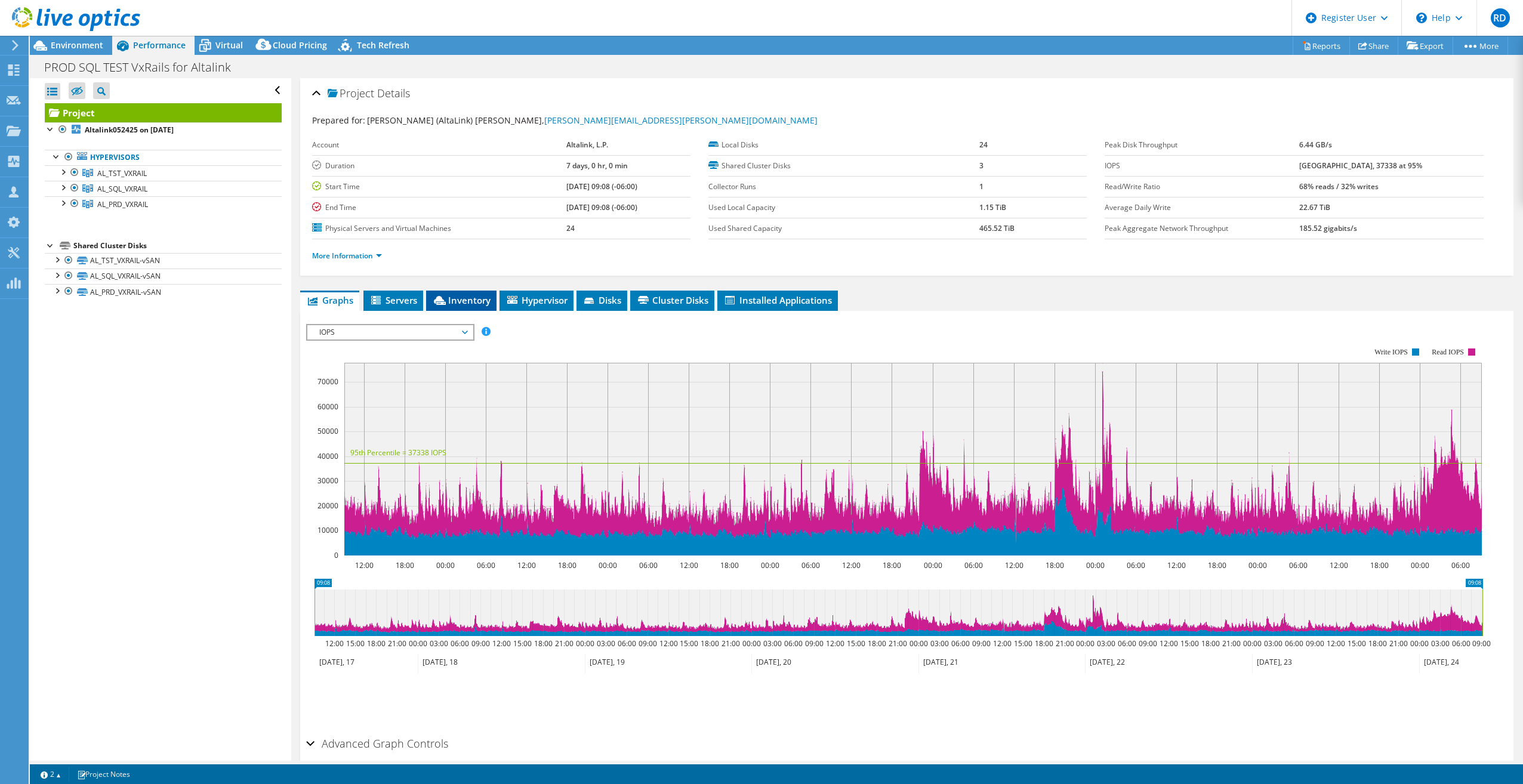
click at [469, 297] on span "Inventory" at bounding box center [461, 300] width 59 height 12
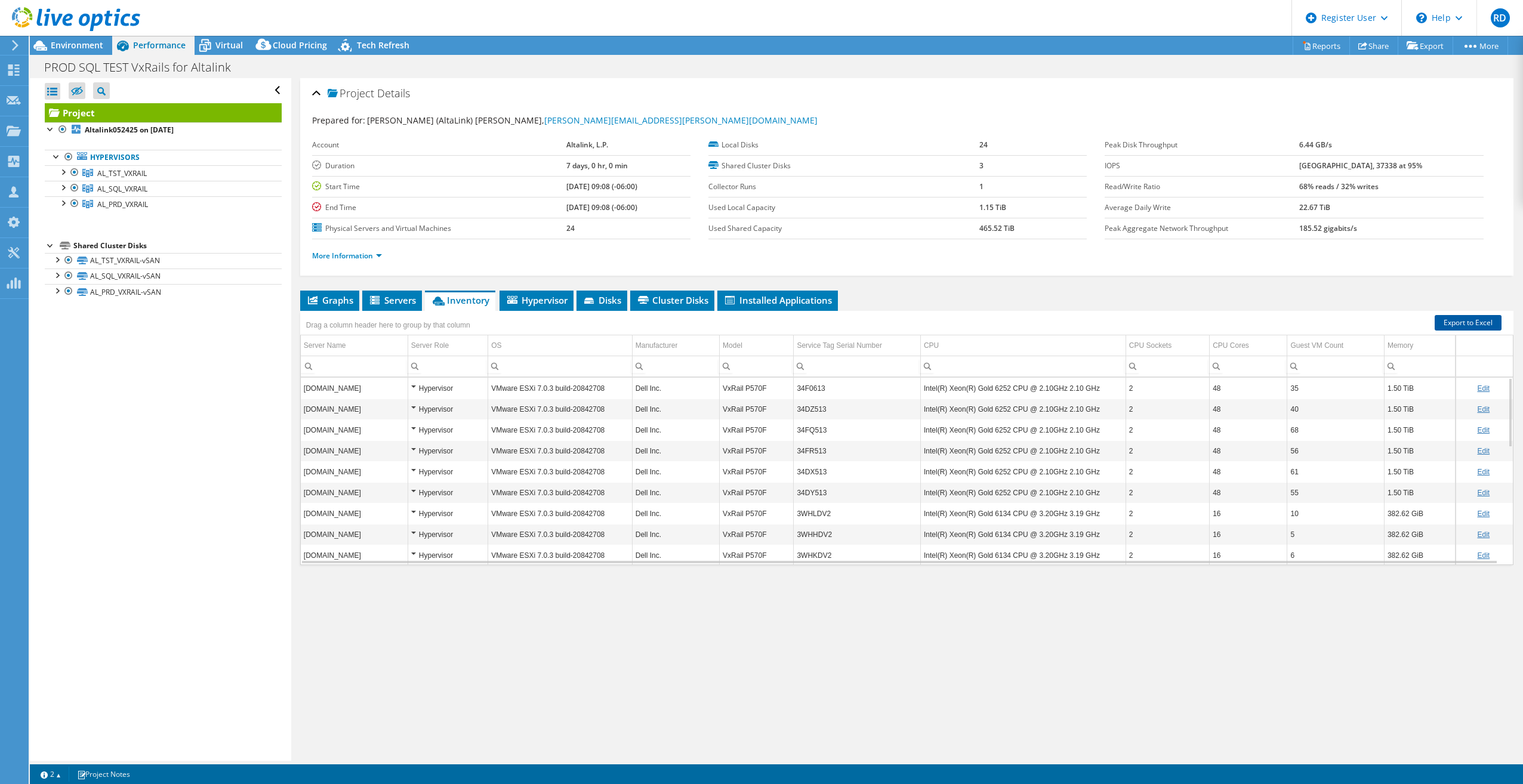
click at [1471, 321] on link "Export to Excel" at bounding box center [1468, 323] width 67 height 15
click at [1033, 64] on div "PROD SQL TEST VxRails for Altalink Print" at bounding box center [776, 67] width 1493 height 22
click at [174, 401] on div "Open All Close All Hide Excluded Nodes Project Tree Filter" at bounding box center [160, 420] width 261 height 683
